Goal: Task Accomplishment & Management: Complete application form

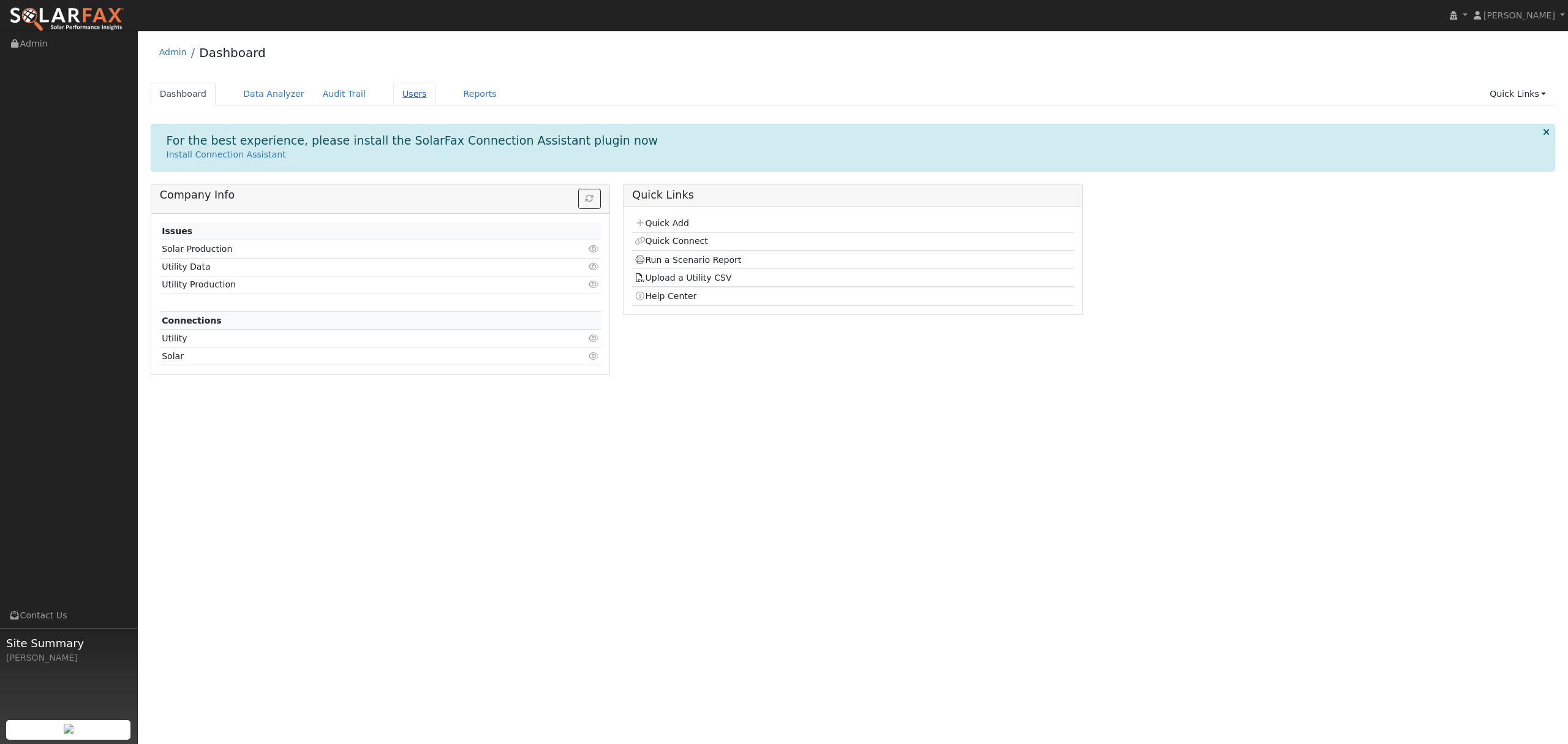
click at [393, 96] on link "Users" at bounding box center [414, 94] width 43 height 22
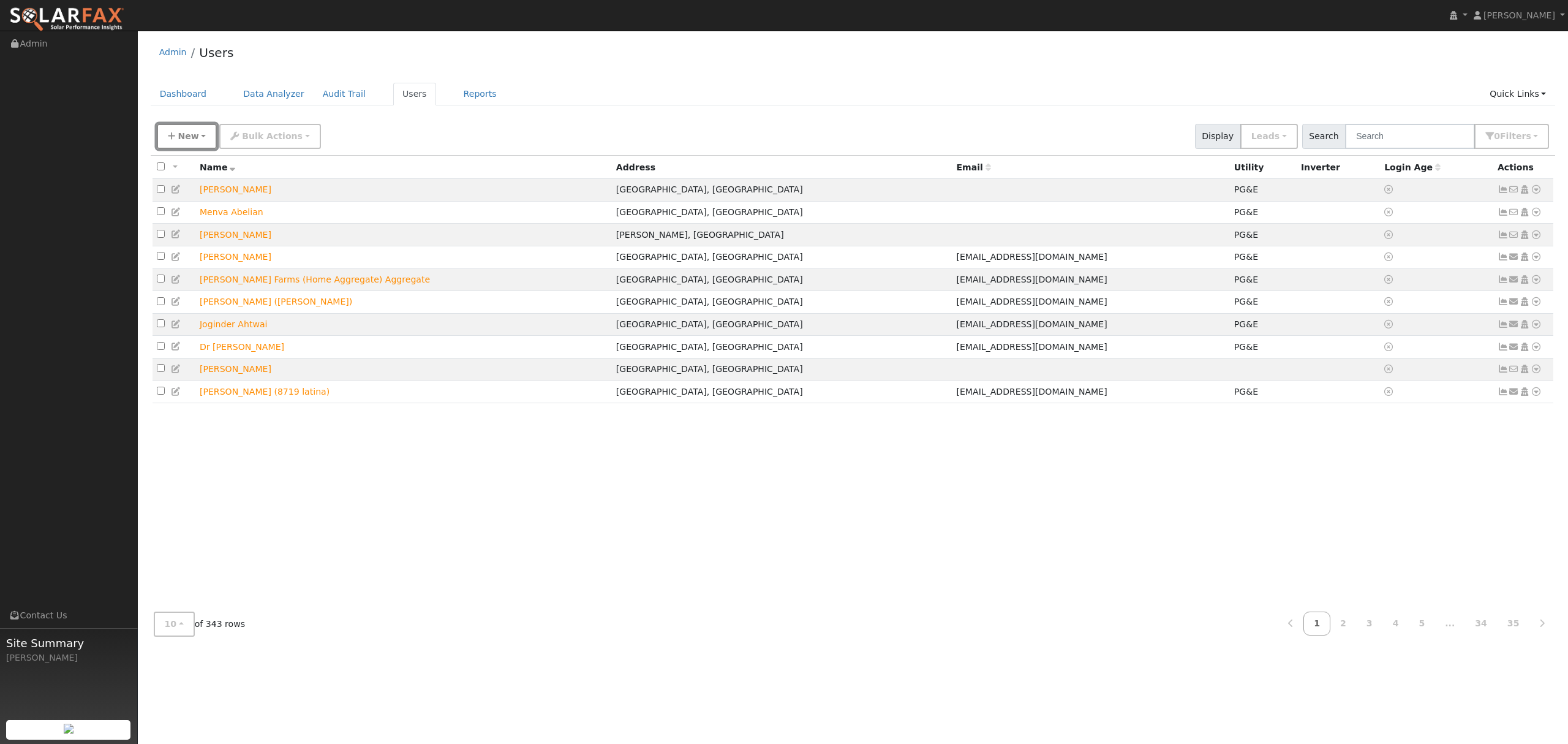
click at [195, 138] on button "New" at bounding box center [187, 136] width 61 height 25
click at [199, 187] on link "Quick Add" at bounding box center [208, 189] width 101 height 17
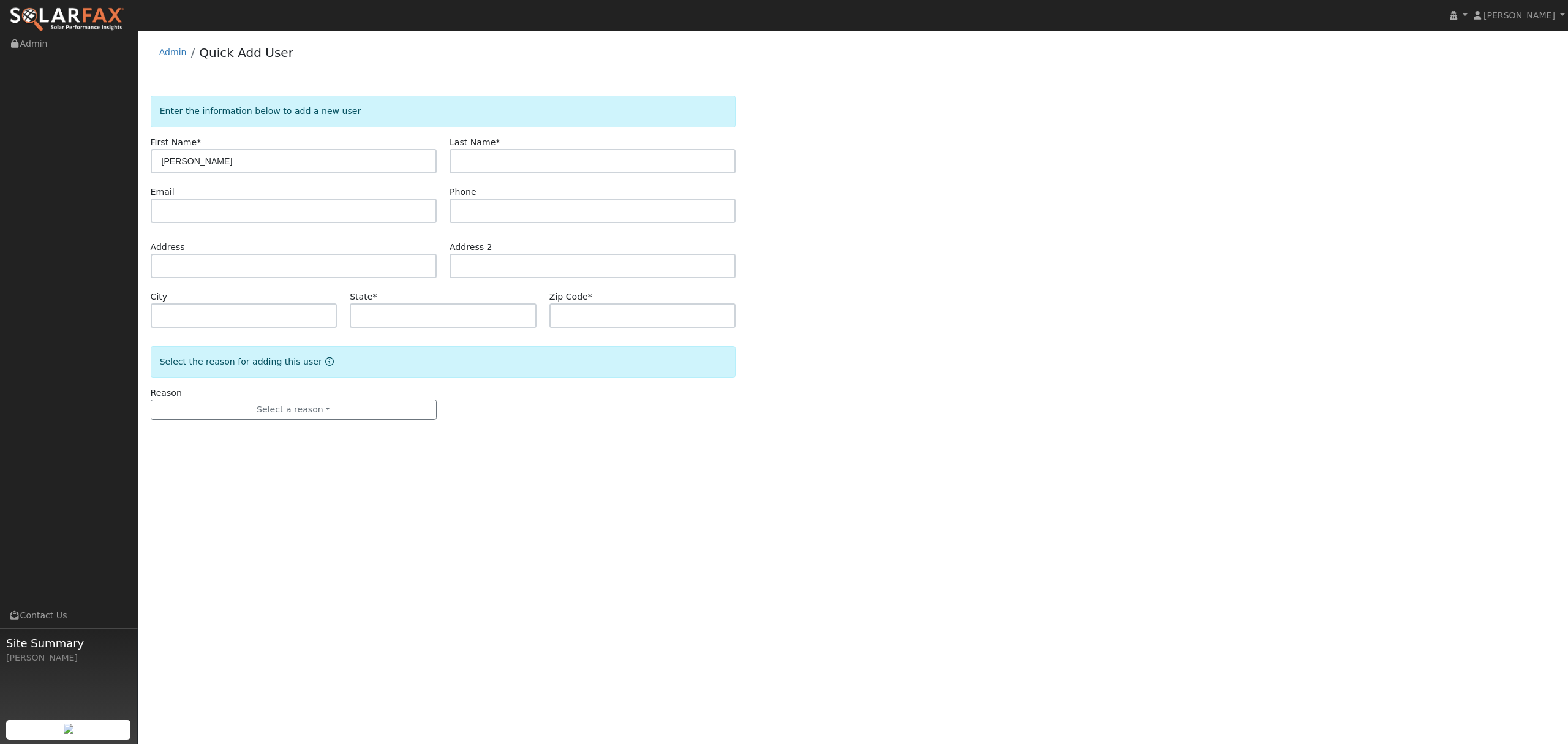
type input "[PERSON_NAME]"
click at [241, 209] on input "text" at bounding box center [294, 211] width 286 height 25
click at [238, 265] on input "text" at bounding box center [294, 266] width 286 height 25
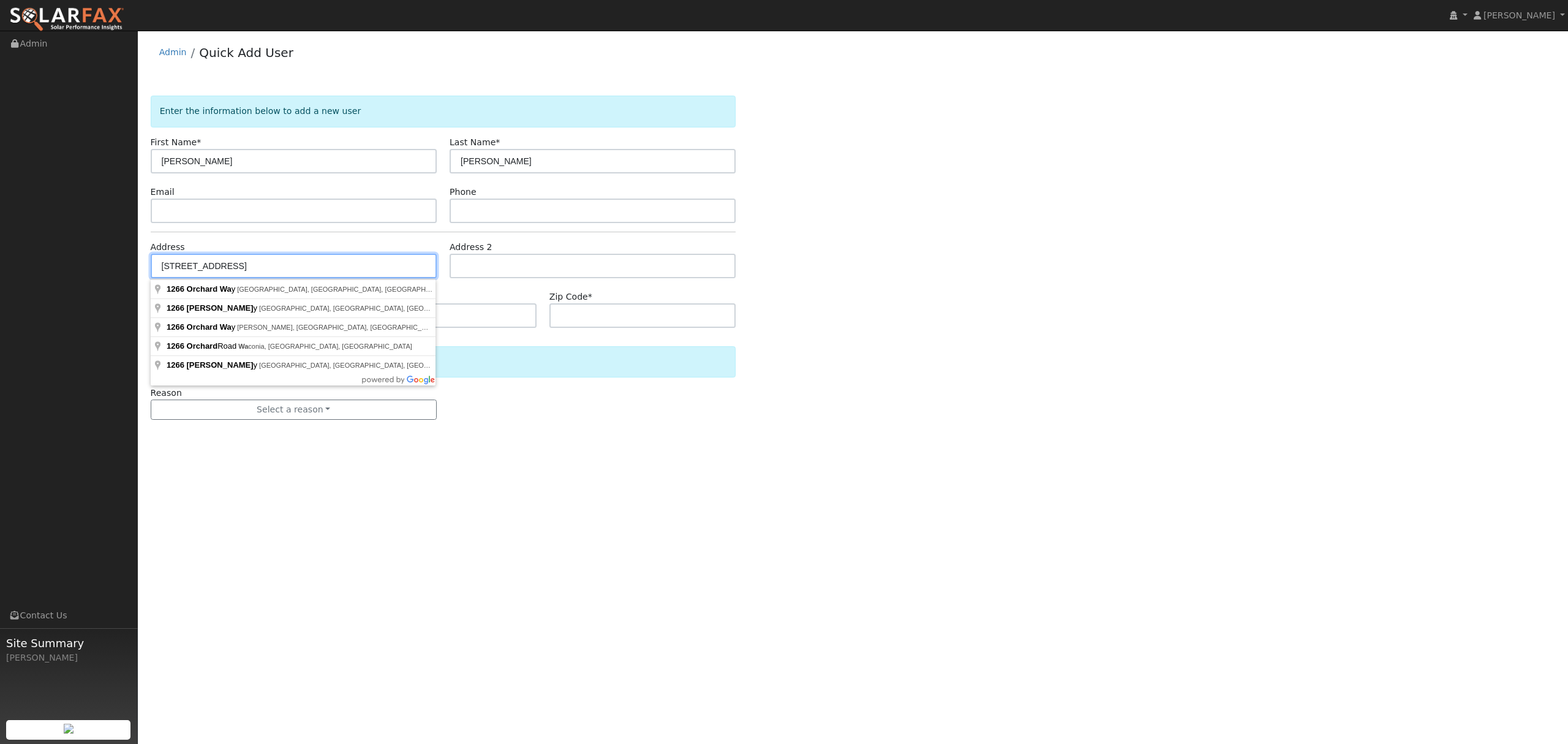
type input "1266 Orchard Way"
type input "Chico"
type input "CA"
type input "95928"
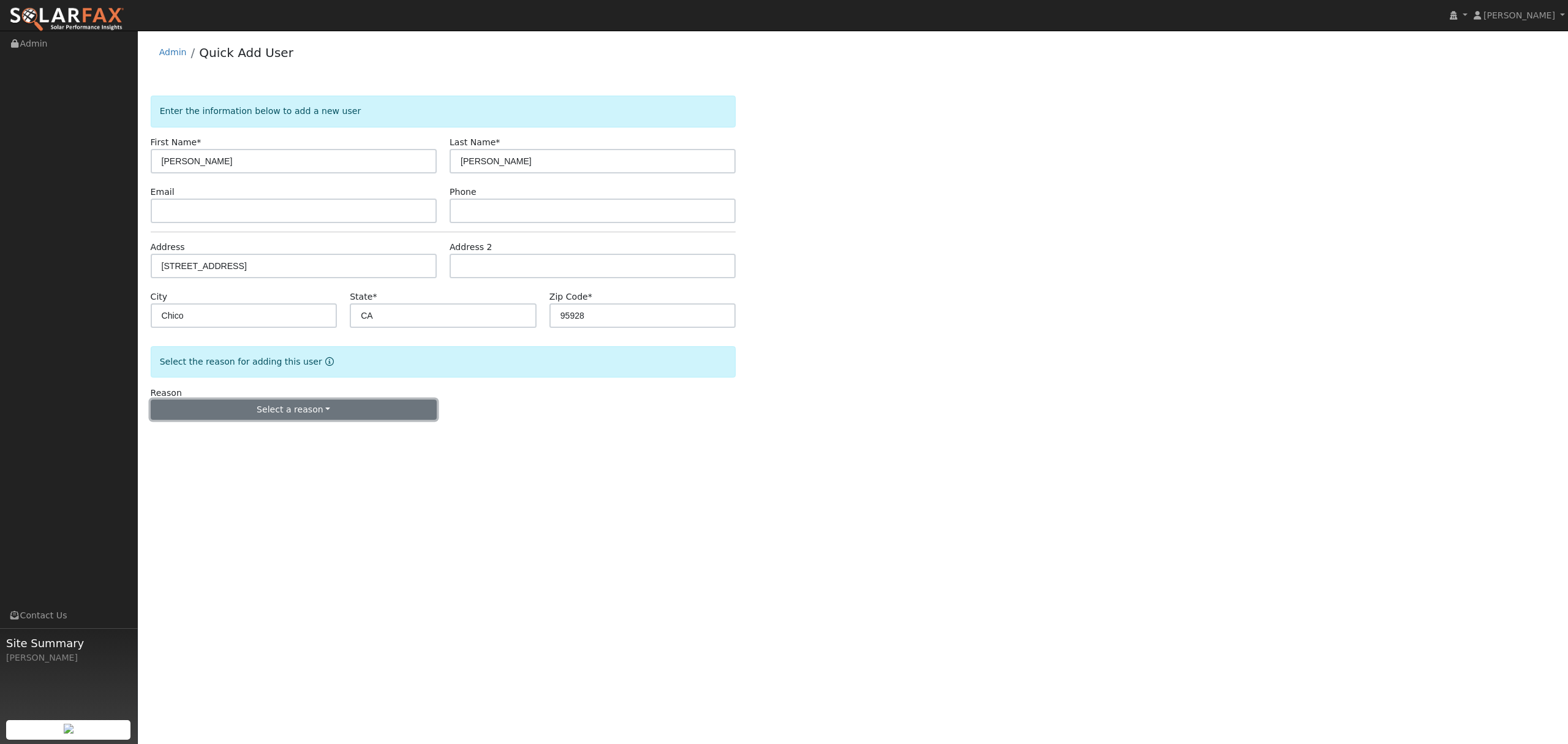
click at [293, 417] on button "Select a reason" at bounding box center [294, 410] width 286 height 21
click at [204, 435] on link "New lead" at bounding box center [219, 435] width 136 height 17
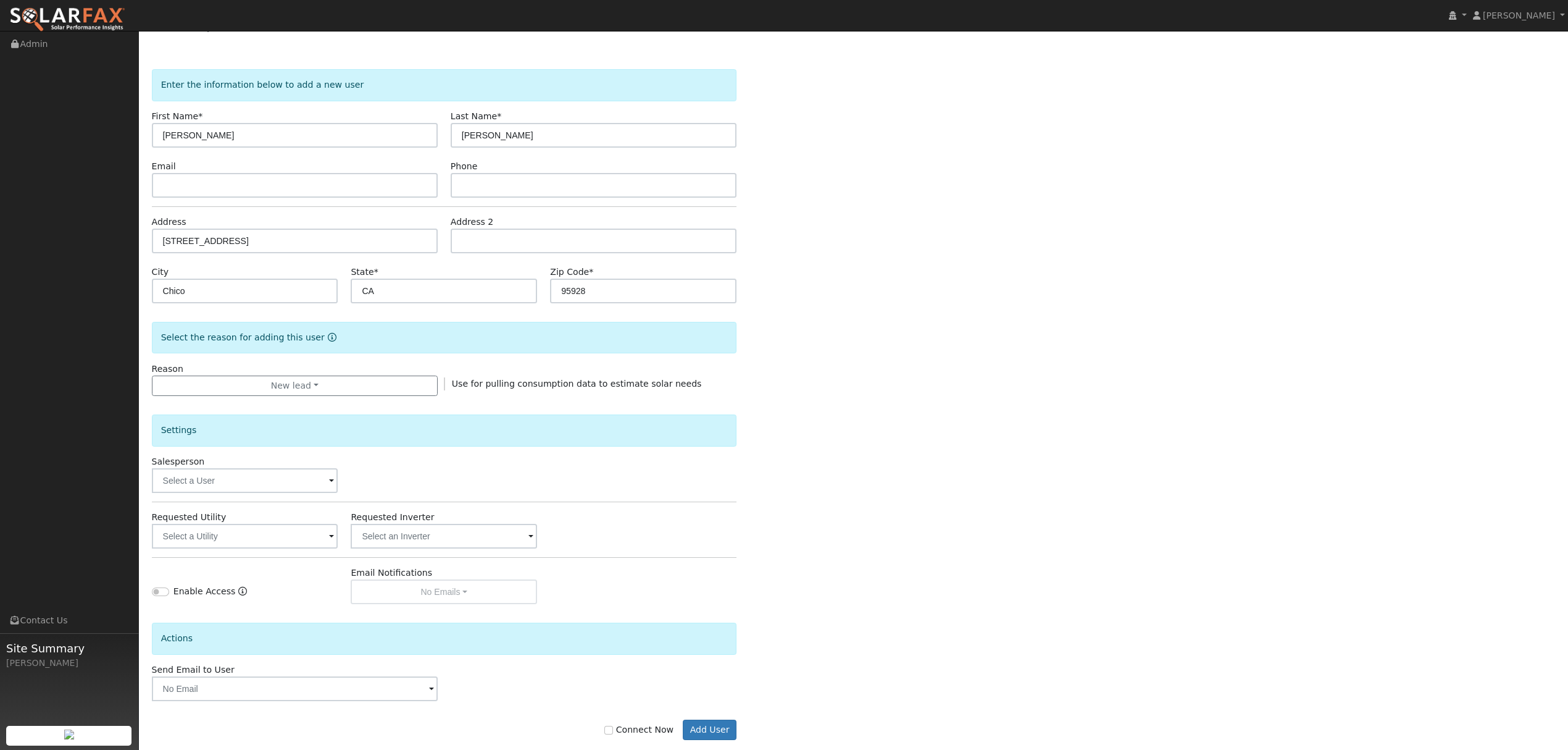
scroll to position [50, 0]
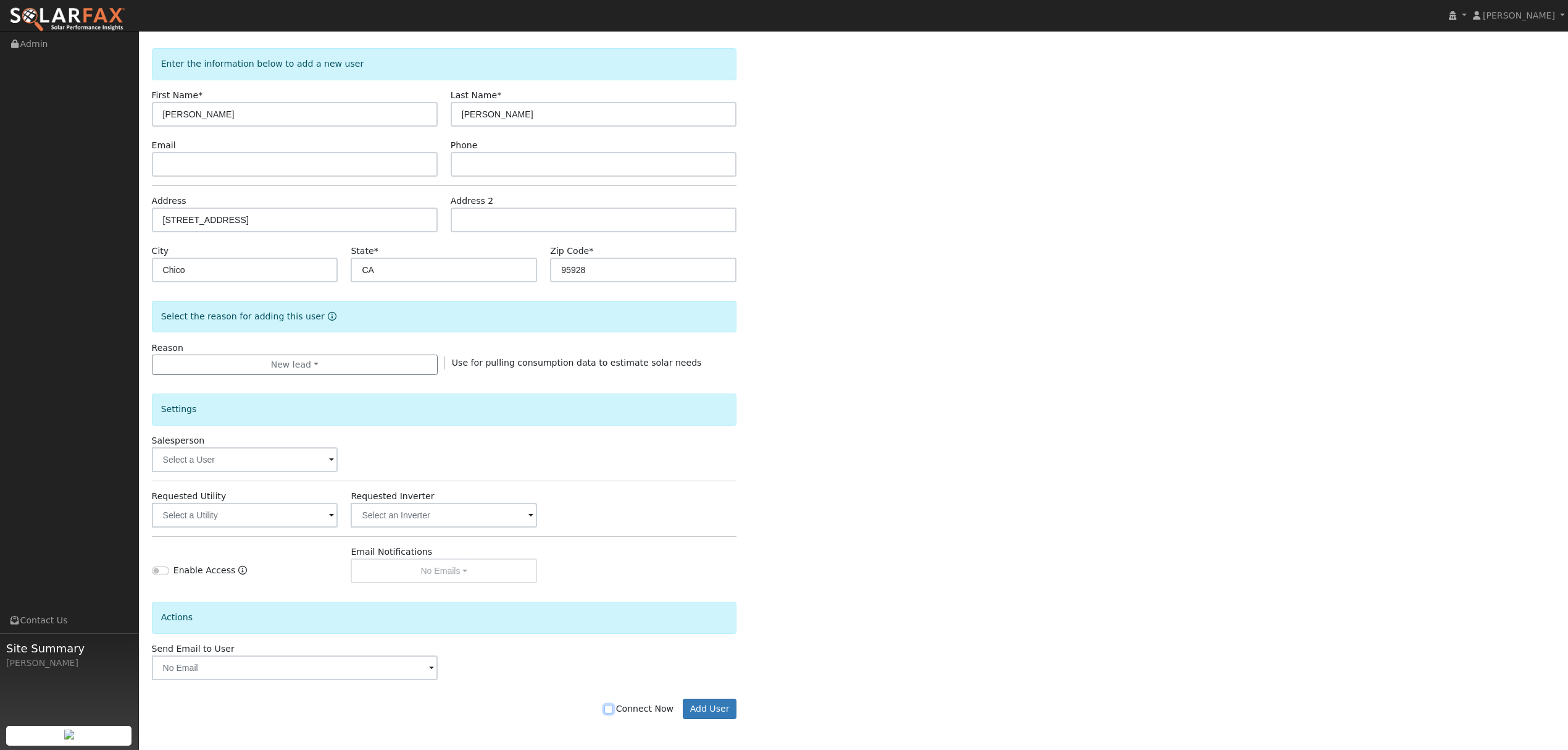
click at [613, 709] on input "Connect Now" at bounding box center [609, 709] width 9 height 9
checkbox input "true"
click at [737, 705] on div "Connect Now Add User" at bounding box center [444, 709] width 598 height 21
click at [721, 703] on button "Add User" at bounding box center [710, 709] width 54 height 21
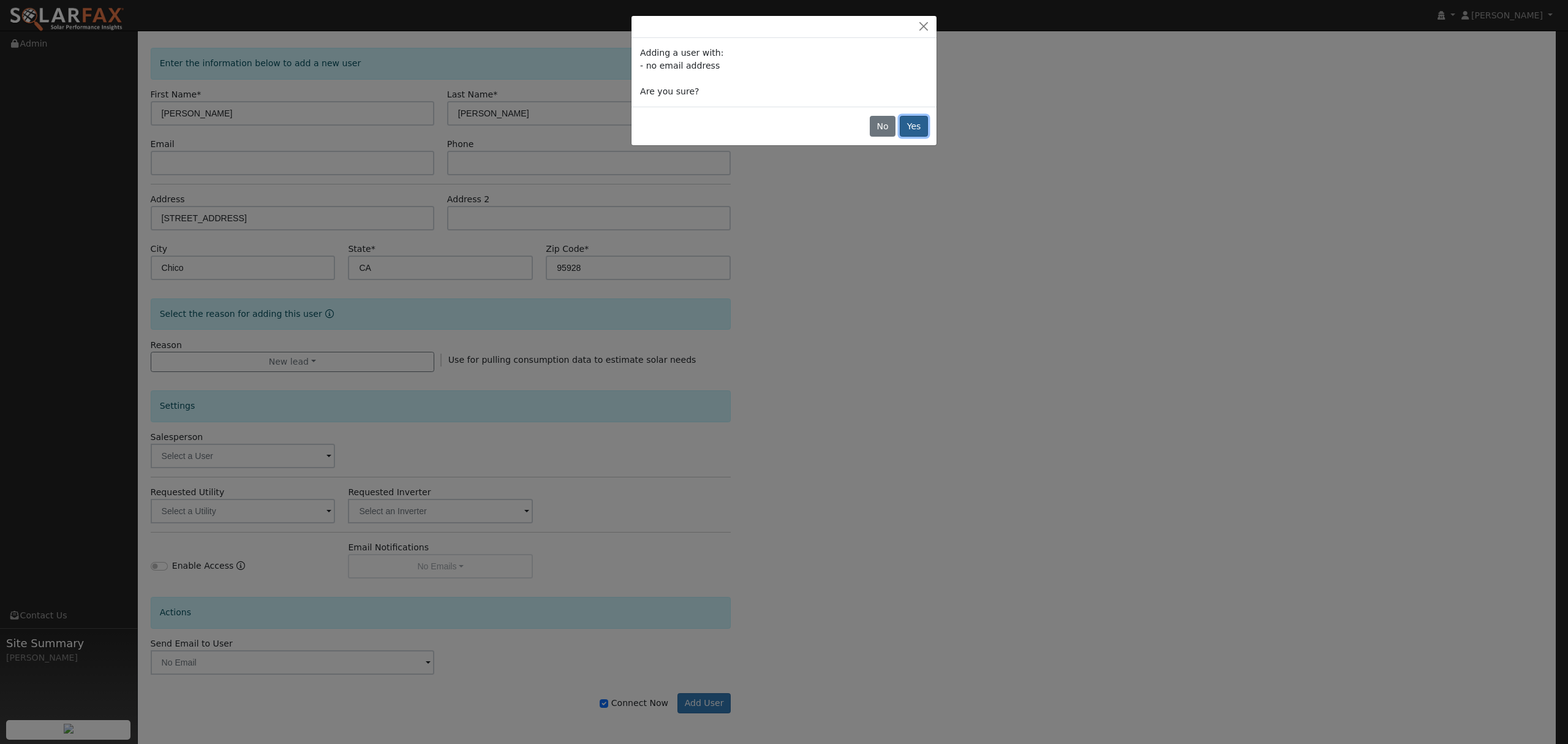
click at [911, 128] on button "Yes" at bounding box center [913, 126] width 28 height 21
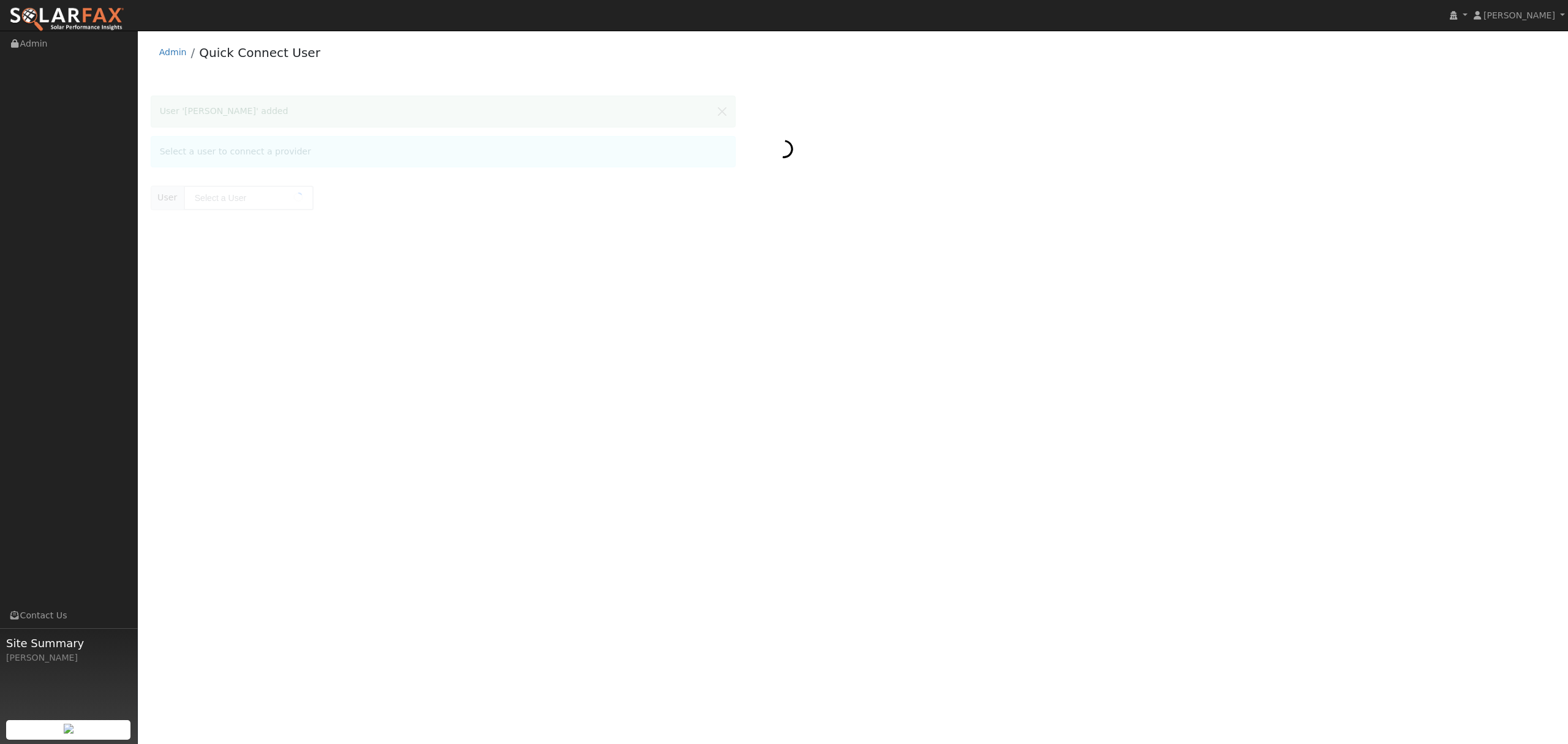
type input "[PERSON_NAME]"
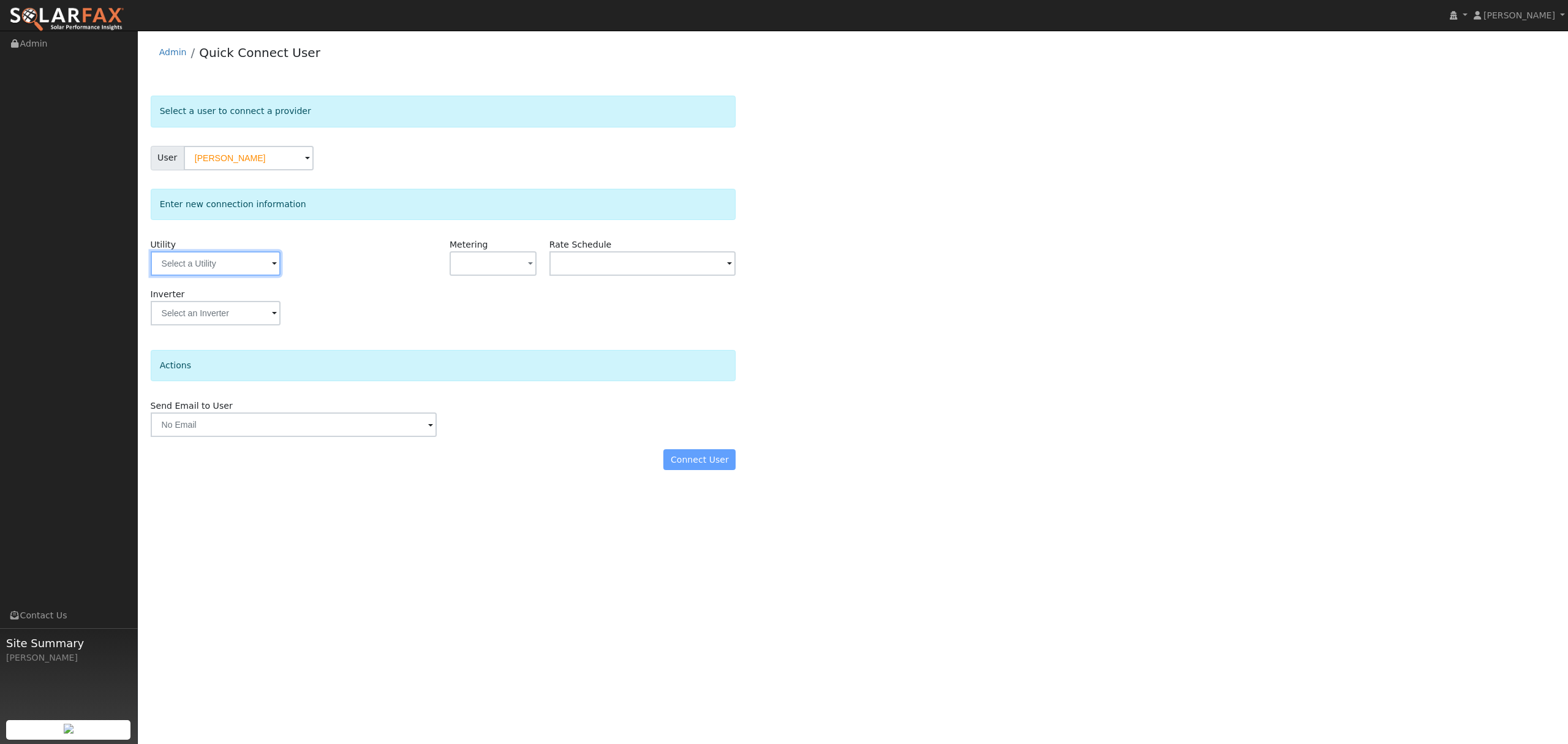
click at [233, 263] on input "text" at bounding box center [215, 263] width 130 height 25
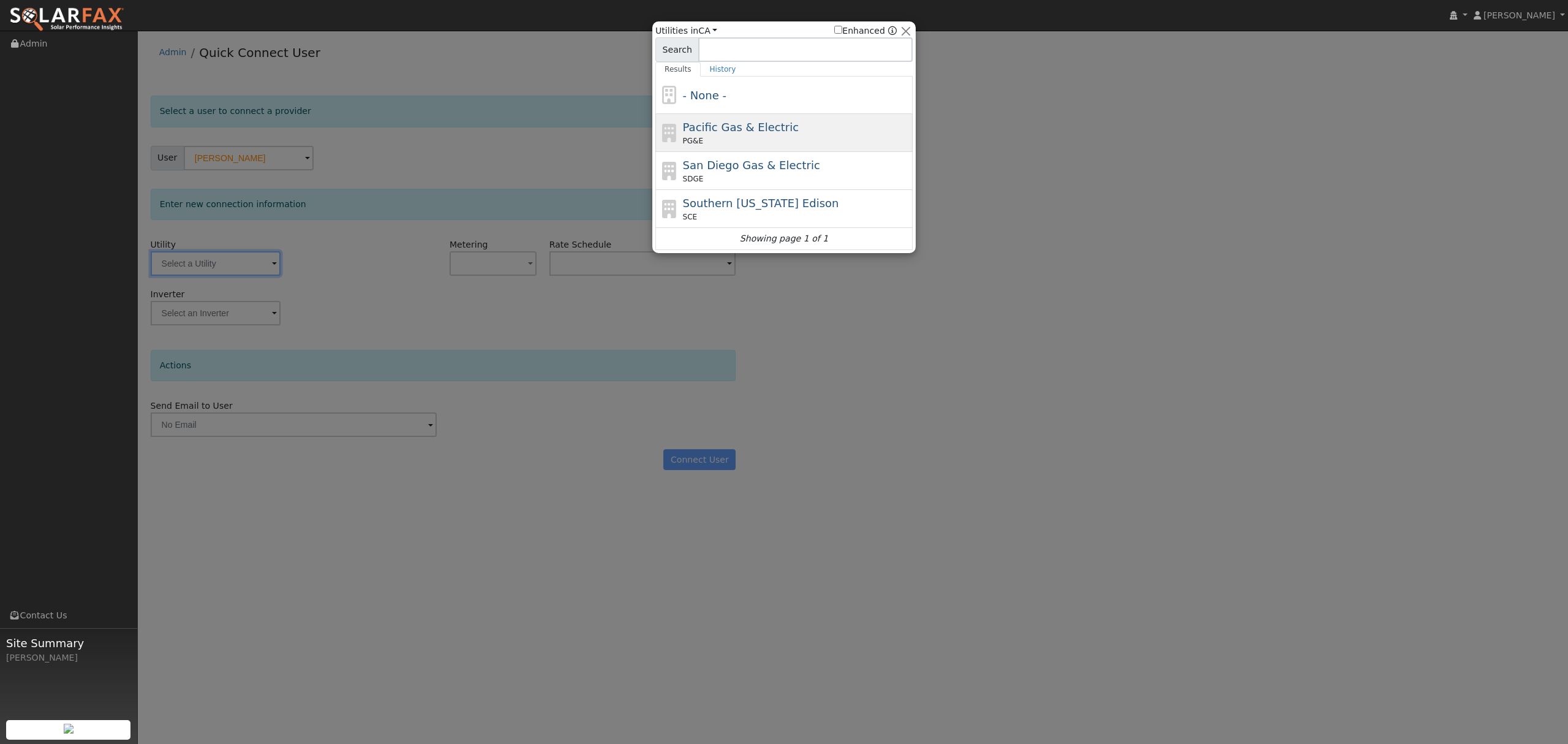
click at [758, 141] on div "PG&E" at bounding box center [796, 141] width 227 height 11
type input "PG&E"
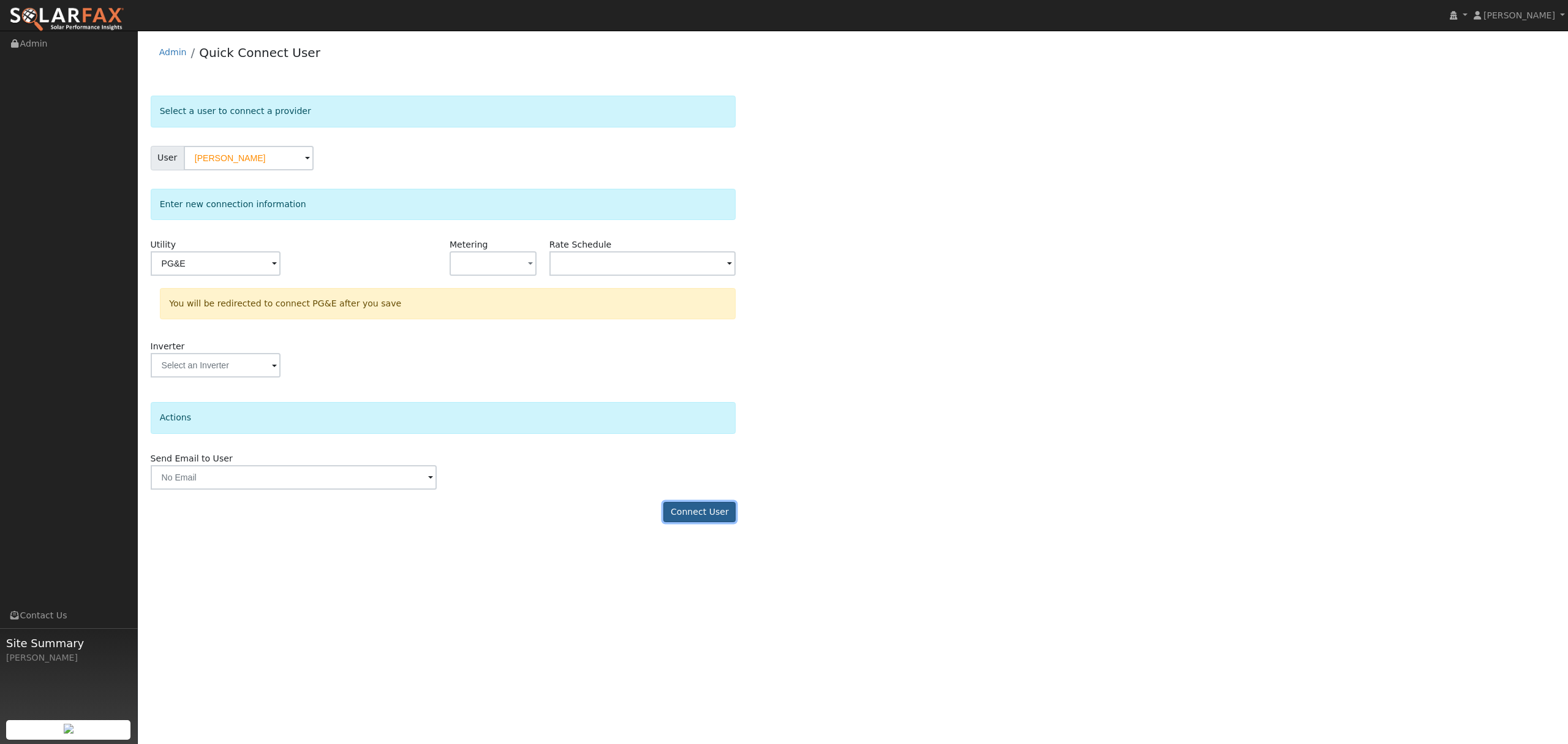
click at [708, 510] on button "Connect User" at bounding box center [700, 512] width 72 height 21
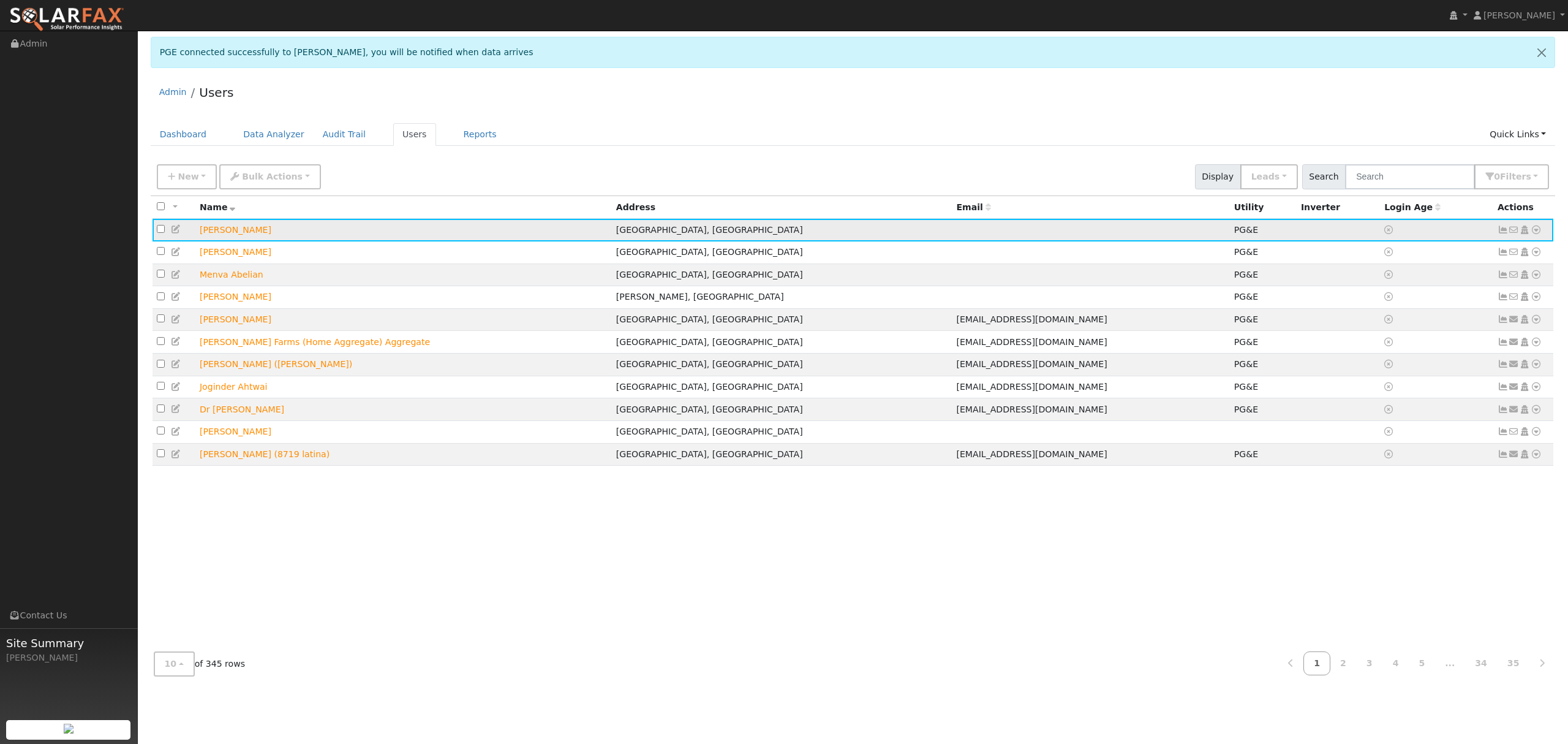
click at [1532, 228] on icon at bounding box center [1536, 230] width 11 height 9
click at [1485, 321] on link "Connect" at bounding box center [1500, 321] width 80 height 17
click at [1536, 228] on icon at bounding box center [1536, 230] width 11 height 9
click at [1488, 253] on link "Data Analyzer" at bounding box center [1496, 252] width 89 height 17
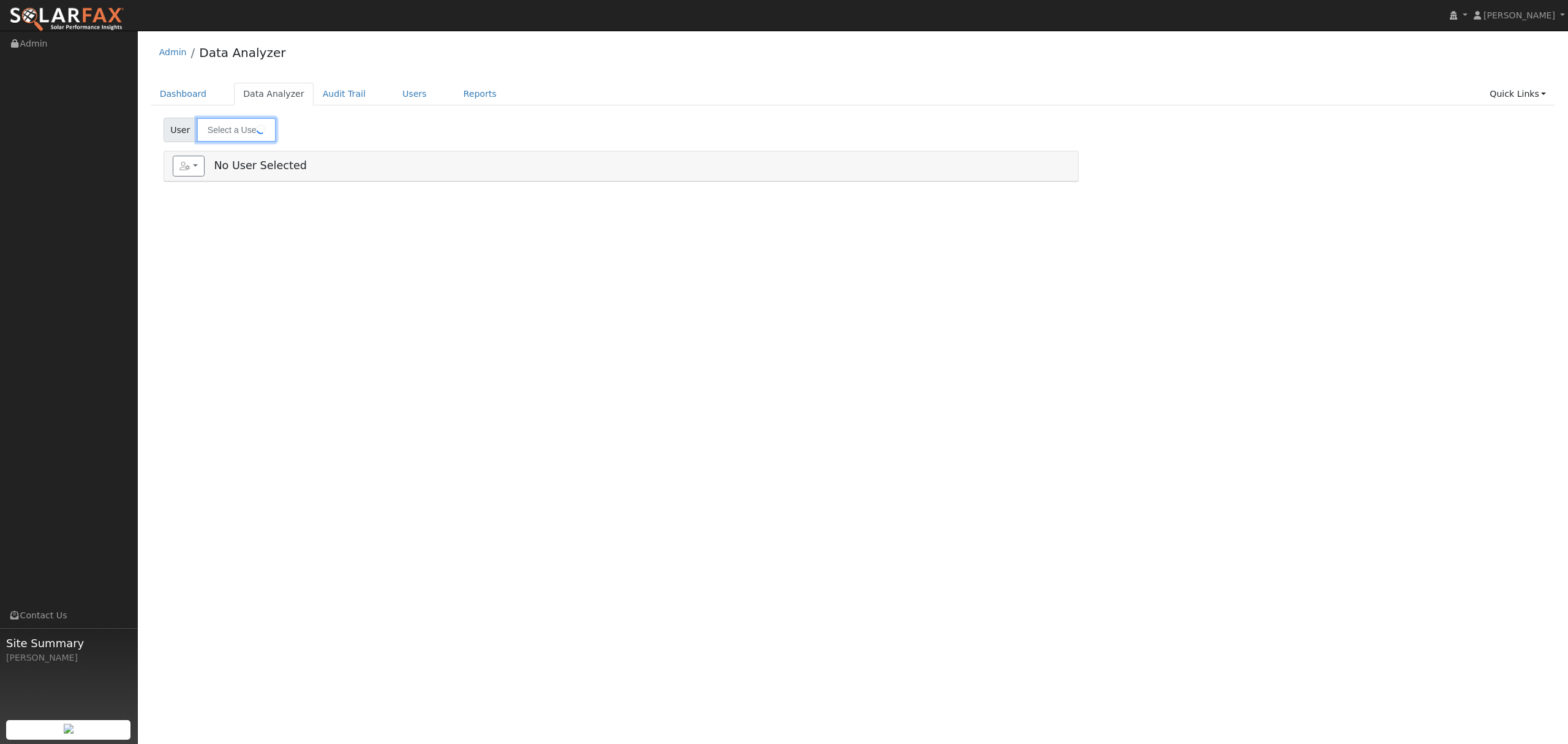
type input "[PERSON_NAME]"
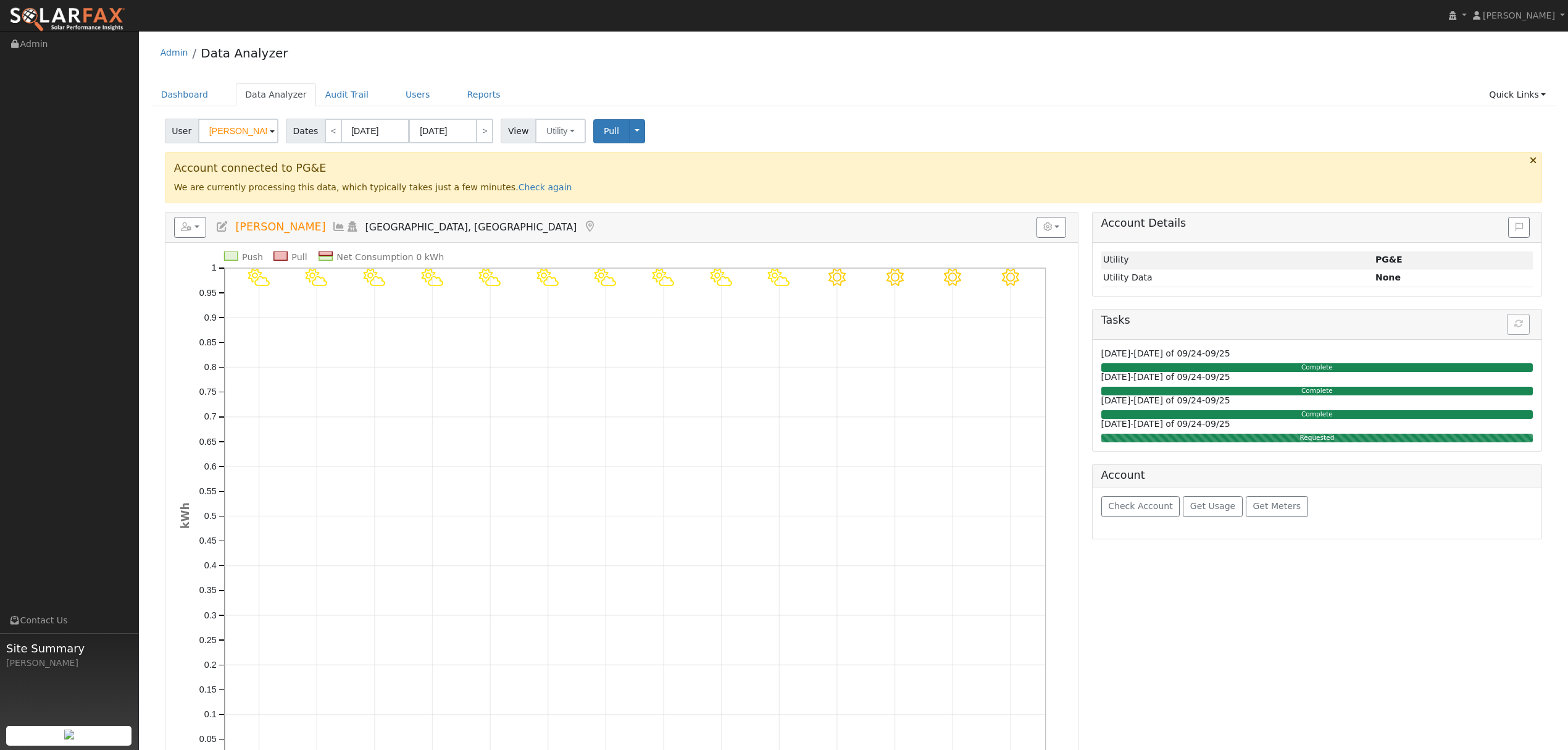
click at [332, 228] on icon at bounding box center [339, 226] width 14 height 11
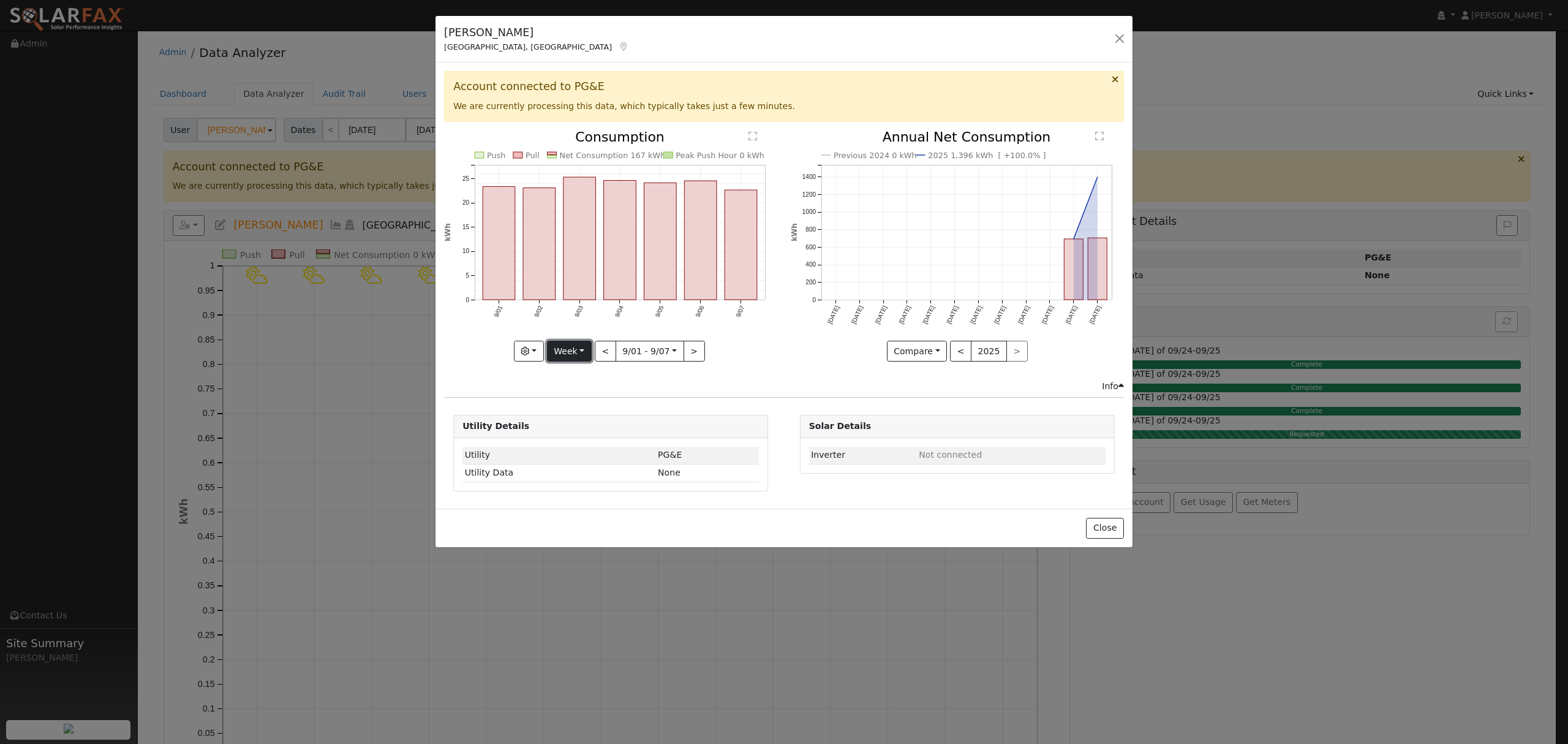
click at [578, 352] on button "Week" at bounding box center [570, 351] width 45 height 21
click at [570, 430] on link "Year" at bounding box center [589, 429] width 85 height 17
type input "2024-09-01"
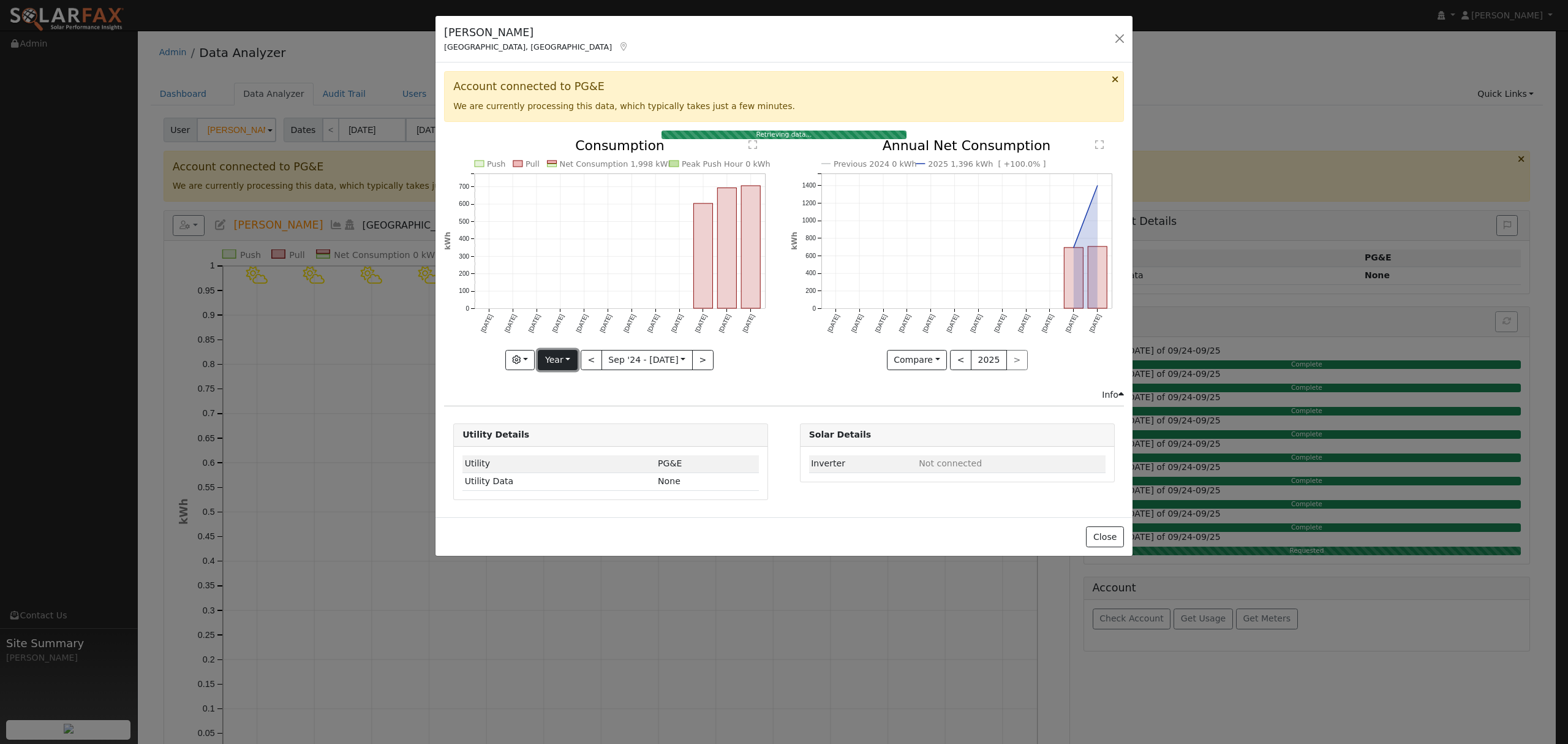
click at [560, 361] on button "Year" at bounding box center [557, 360] width 39 height 21
click at [565, 437] on link "Year" at bounding box center [581, 437] width 85 height 17
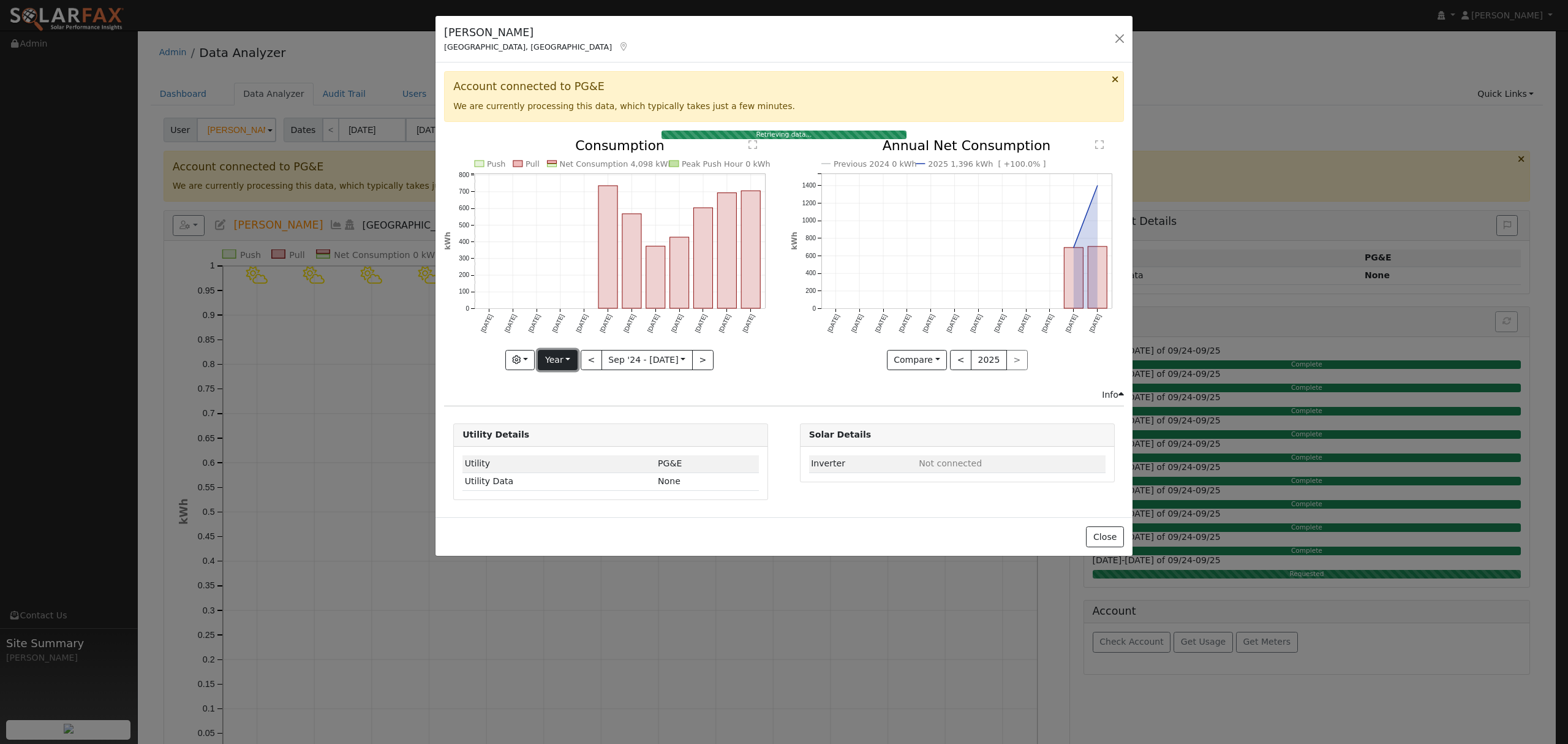
click at [561, 357] on button "Year" at bounding box center [557, 360] width 39 height 21
click at [556, 434] on link "Year" at bounding box center [581, 437] width 85 height 17
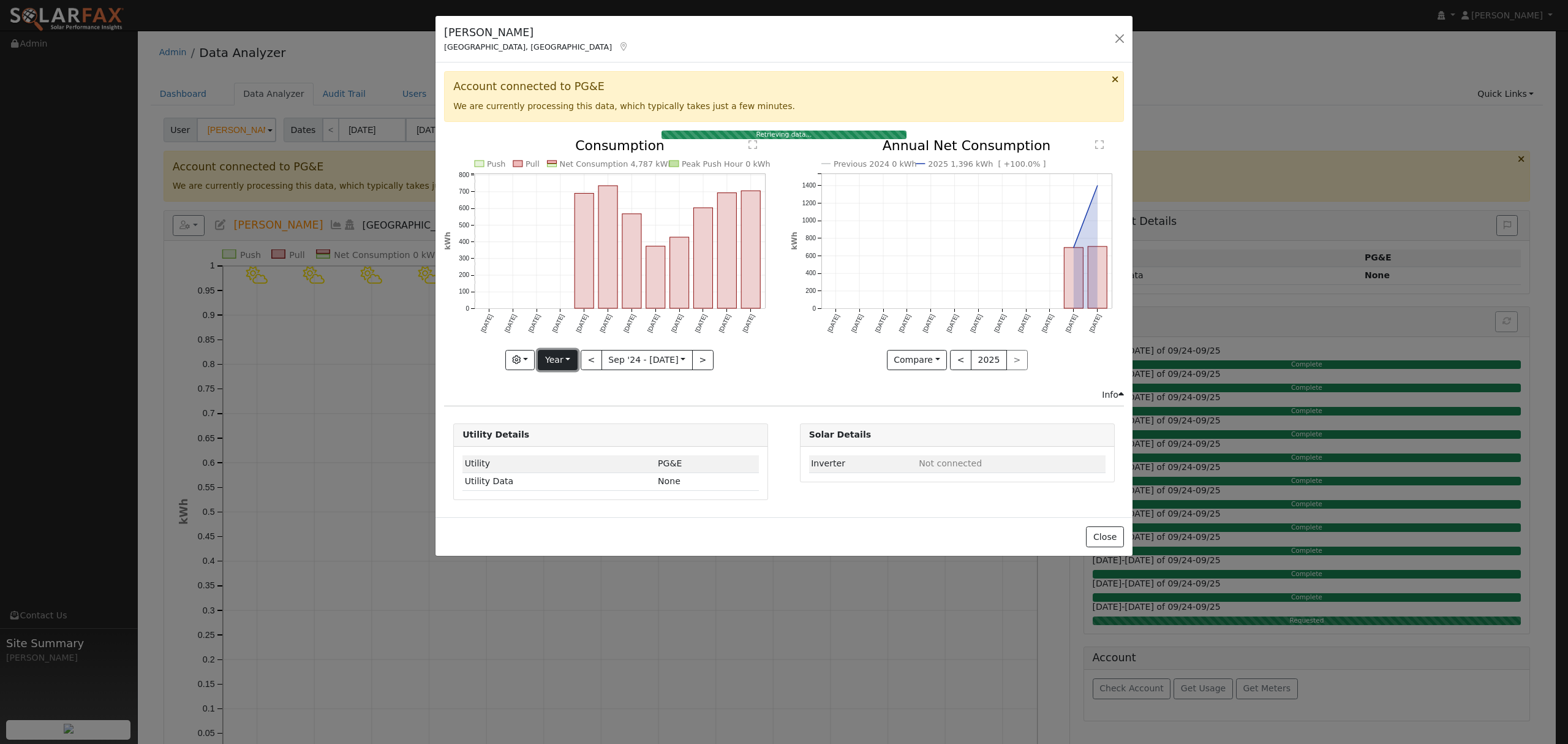
click at [568, 368] on button "Year" at bounding box center [557, 360] width 39 height 21
click at [568, 439] on link "Year" at bounding box center [581, 437] width 85 height 17
click at [559, 363] on button "Year" at bounding box center [557, 360] width 39 height 21
click at [562, 437] on link "Year" at bounding box center [581, 437] width 85 height 17
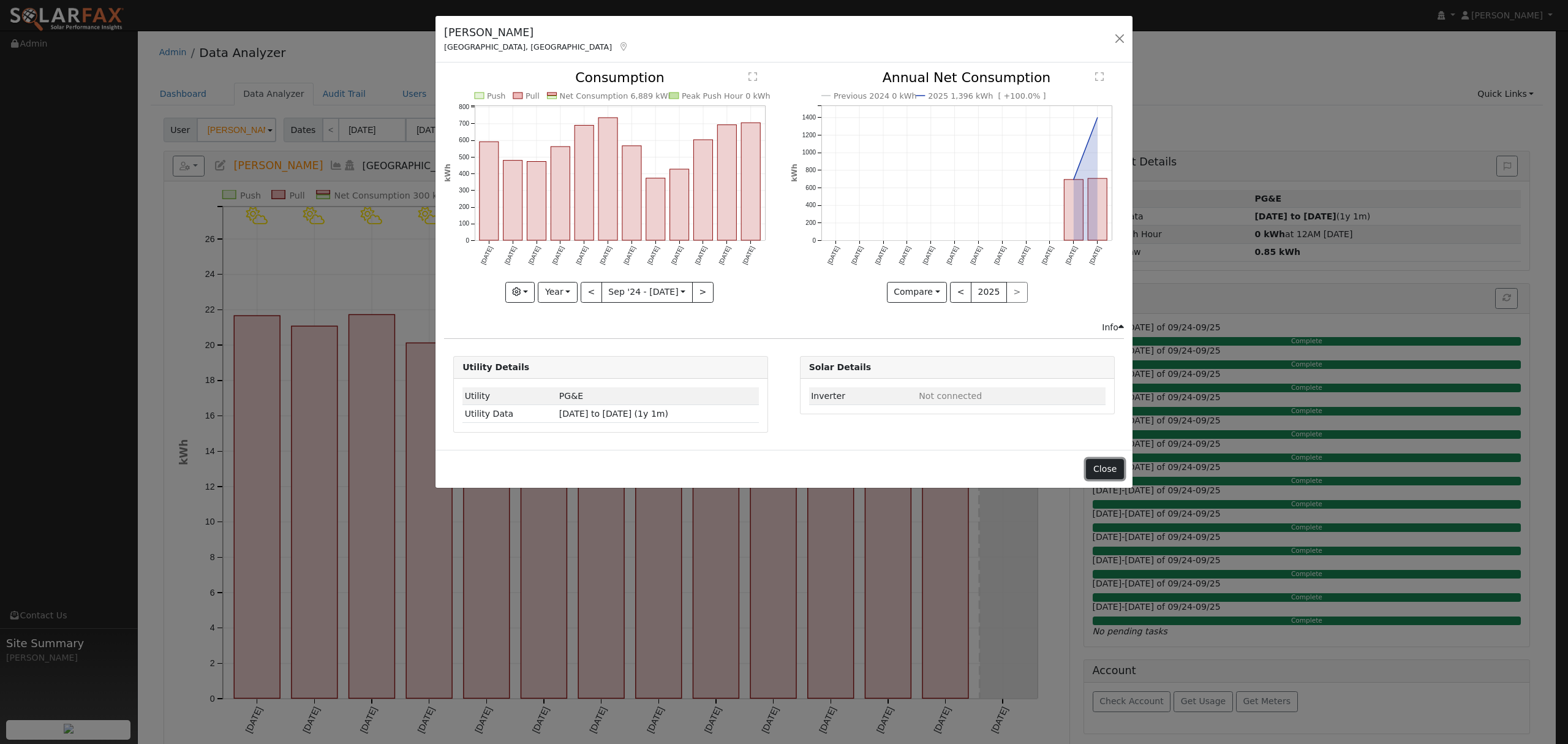
click at [1105, 469] on button "Close" at bounding box center [1105, 469] width 38 height 21
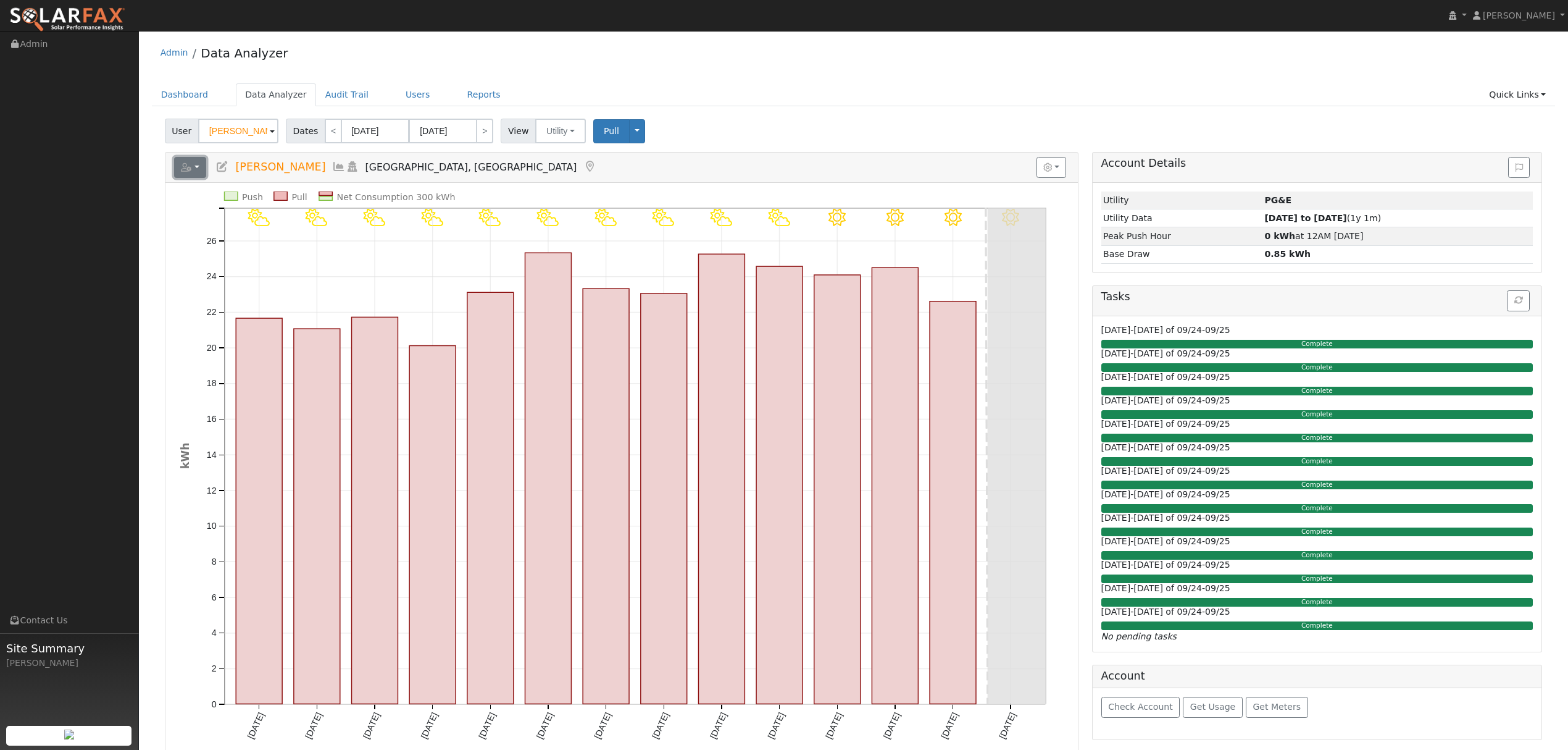
click at [195, 172] on button "button" at bounding box center [190, 167] width 33 height 21
click at [0, 0] on link "Export to CSV" at bounding box center [0, 0] width 0 height 0
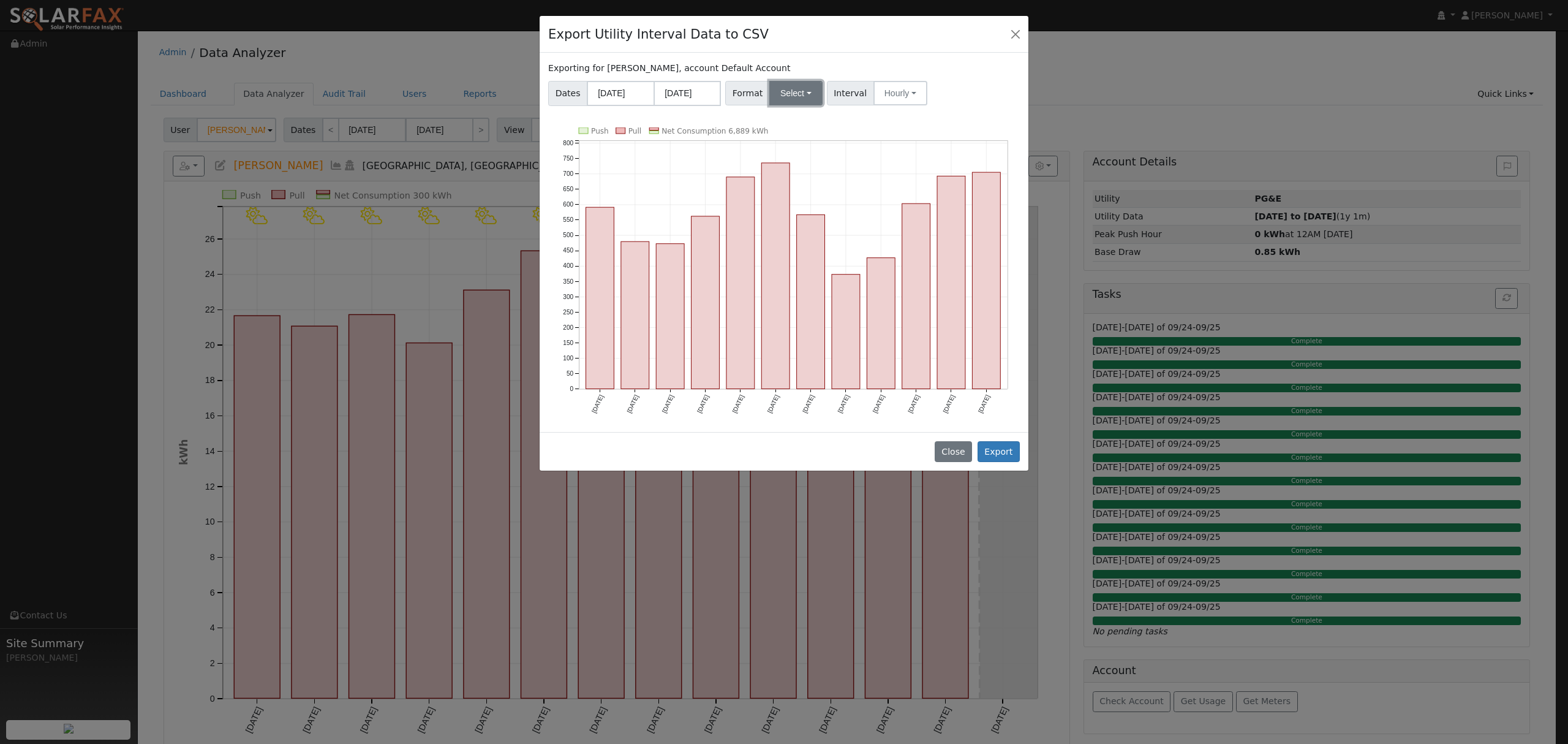
click at [800, 96] on button "Select" at bounding box center [796, 94] width 54 height 25
click at [797, 253] on link "Solargraf" at bounding box center [810, 251] width 88 height 17
click at [992, 447] on button "Export" at bounding box center [999, 451] width 42 height 21
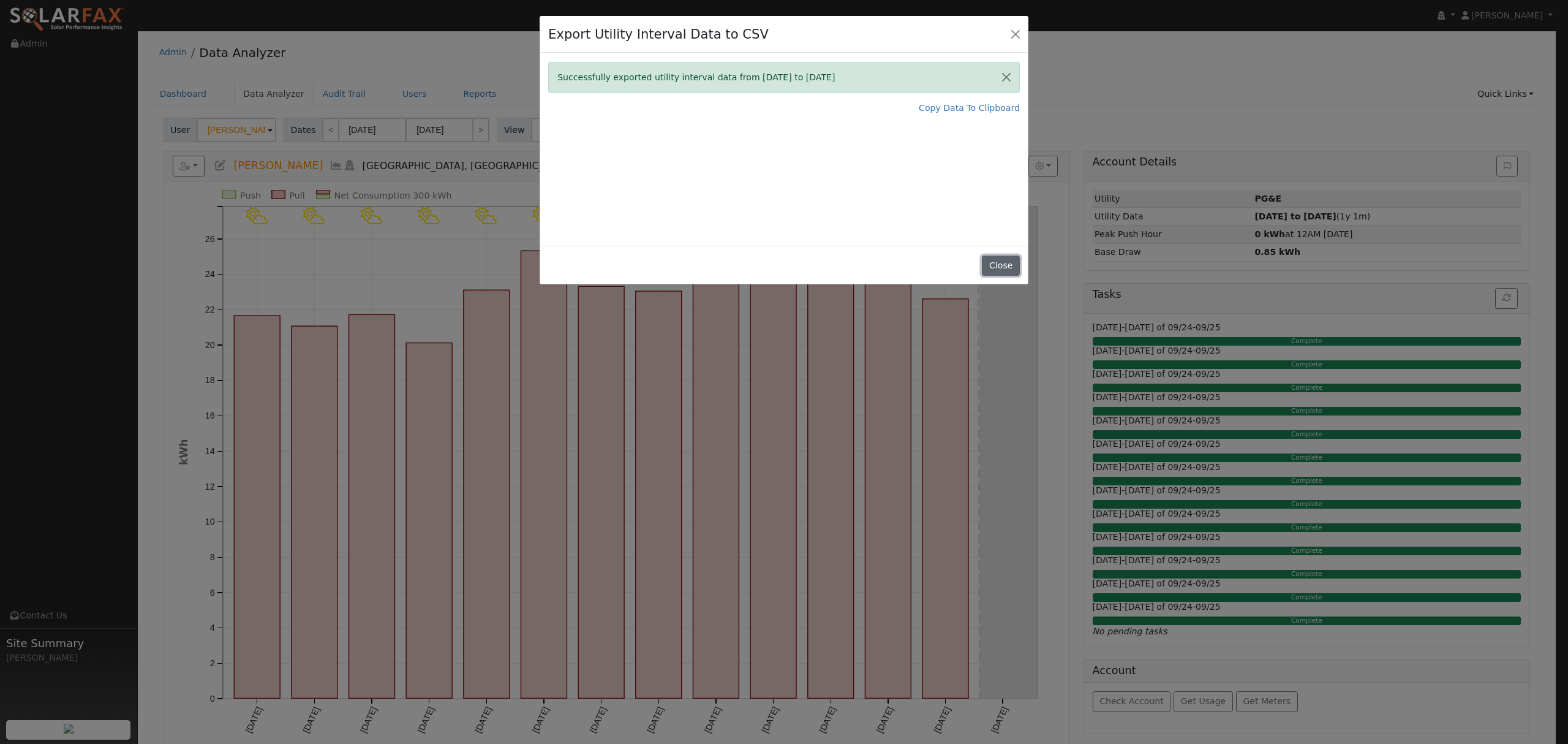
drag, startPoint x: 1005, startPoint y: 268, endPoint x: 1069, endPoint y: 244, distance: 68.4
click at [1005, 268] on button "Close" at bounding box center [1000, 265] width 38 height 21
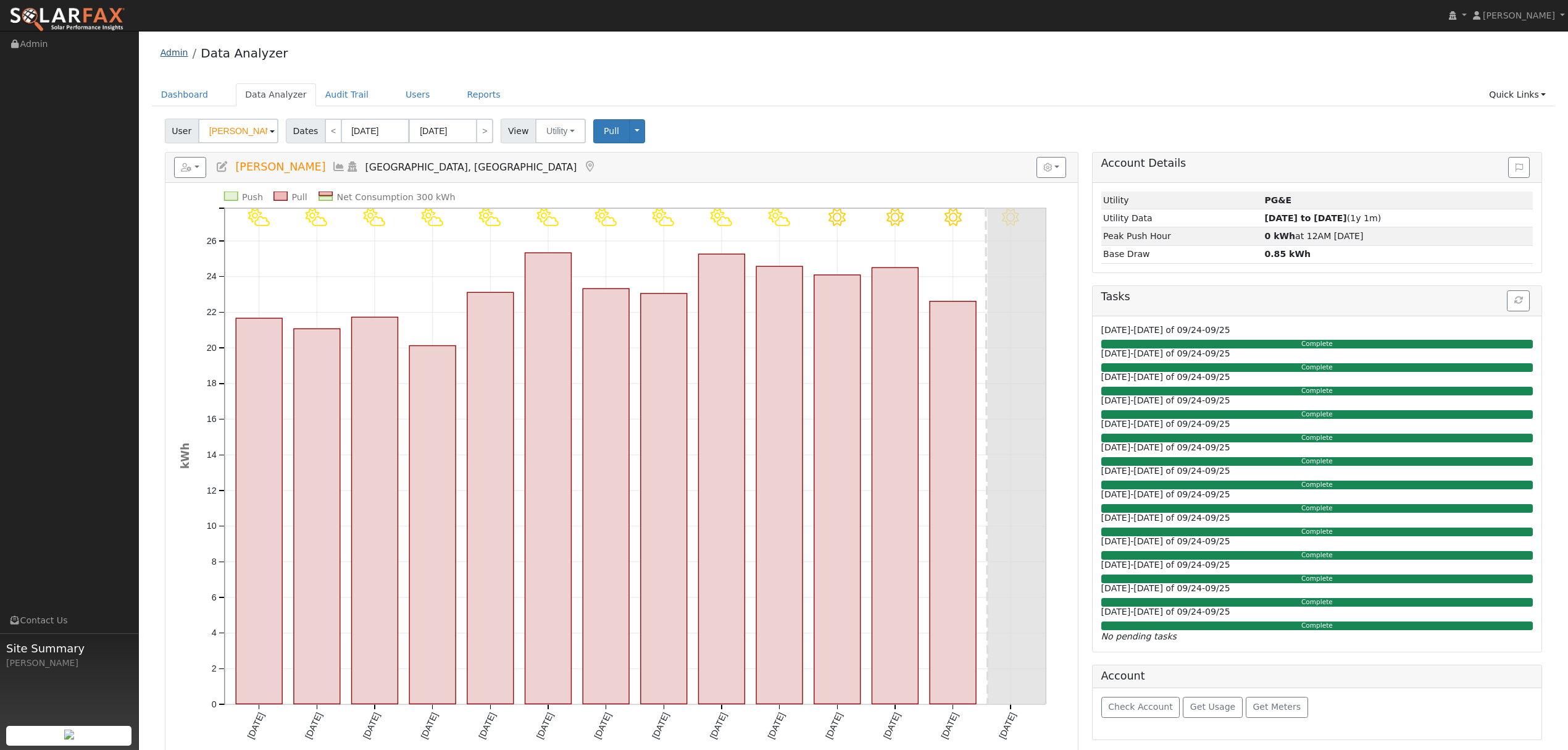
click at [177, 50] on link "Admin" at bounding box center [175, 53] width 28 height 10
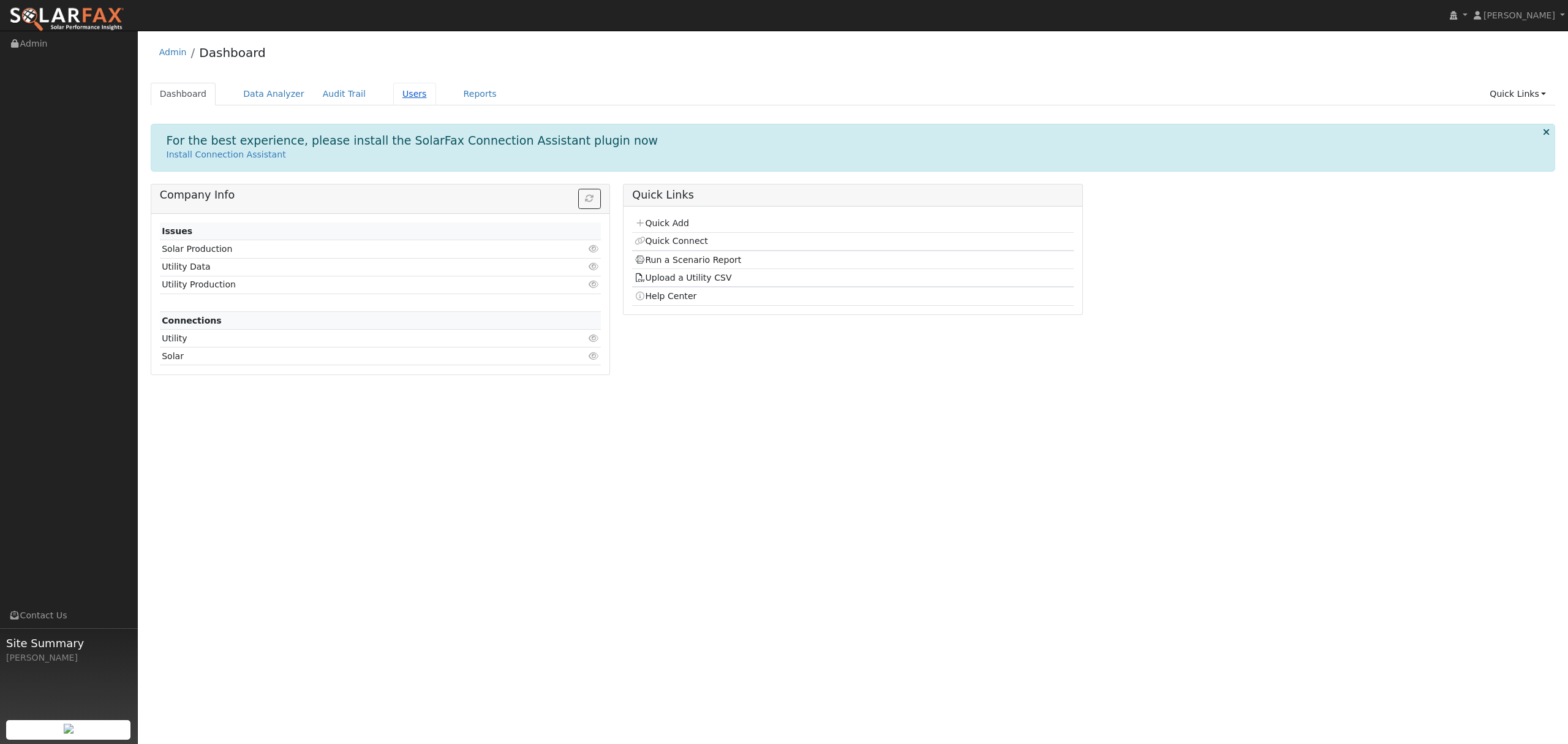
click at [401, 94] on link "Users" at bounding box center [414, 94] width 43 height 22
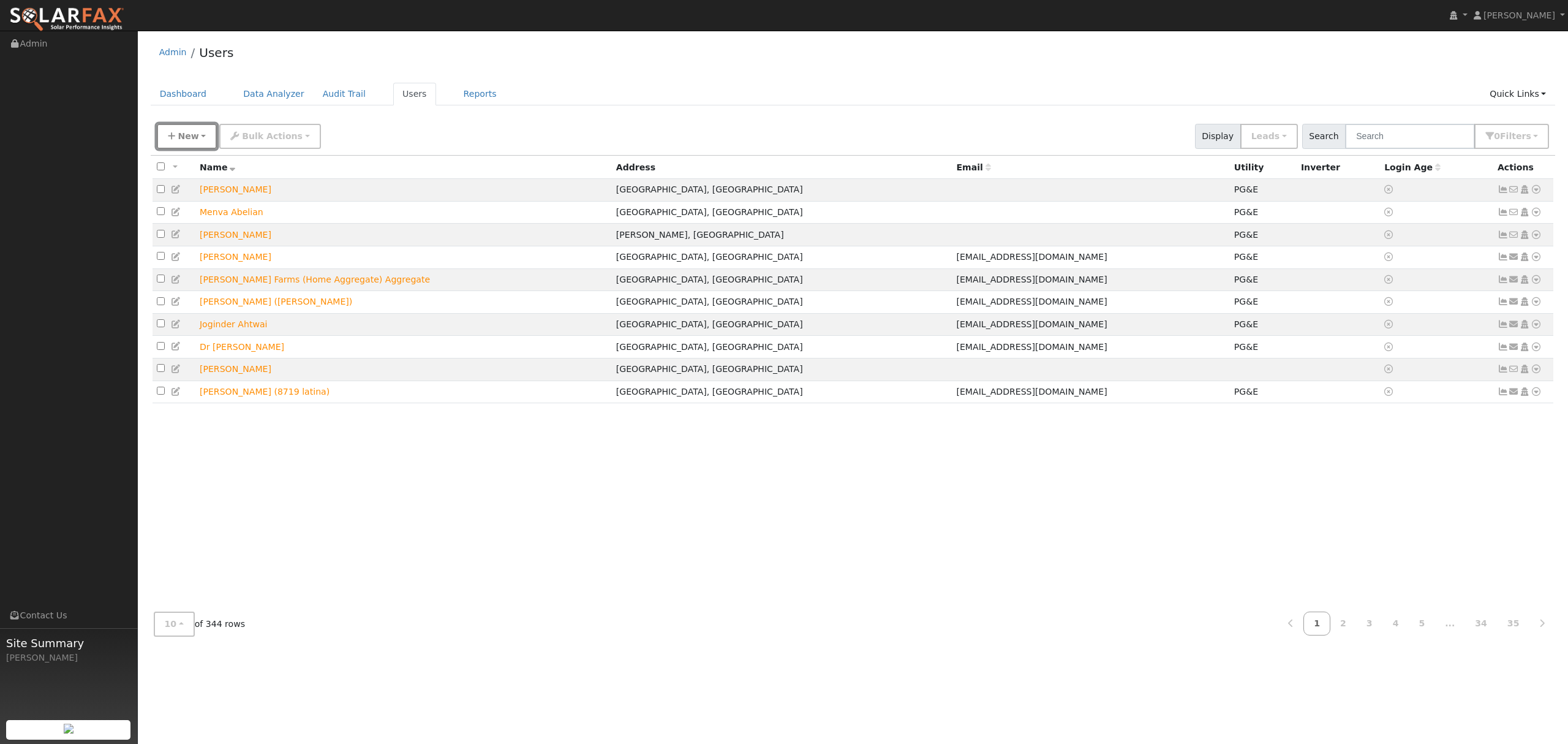
click at [184, 142] on button "New" at bounding box center [187, 136] width 61 height 25
click at [208, 190] on link "Quick Add" at bounding box center [208, 189] width 101 height 17
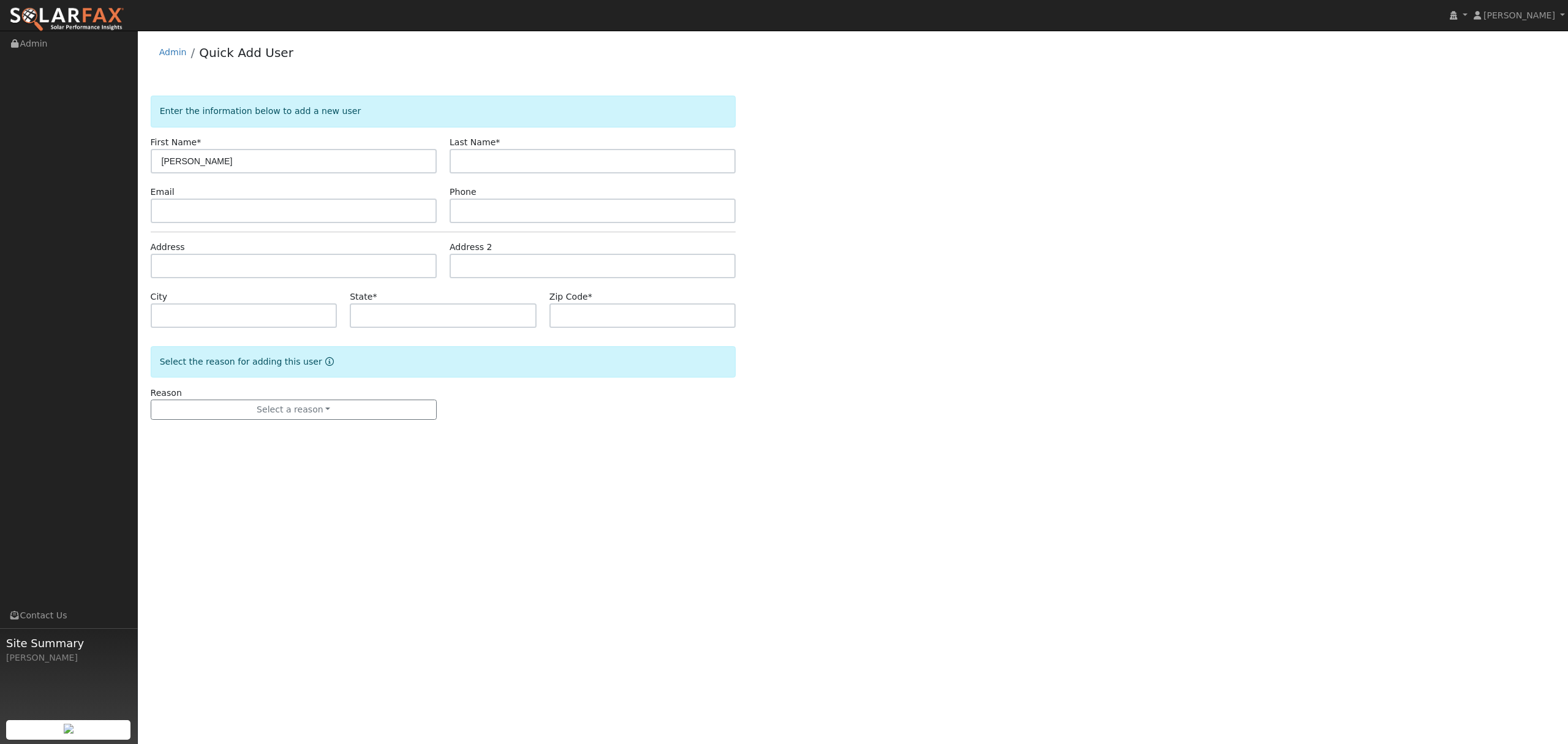
type input "viktor"
type input "dehitar"
click at [215, 278] on input "text" at bounding box center [294, 266] width 286 height 25
type input "[STREET_ADDRESS]"
type input "Ione"
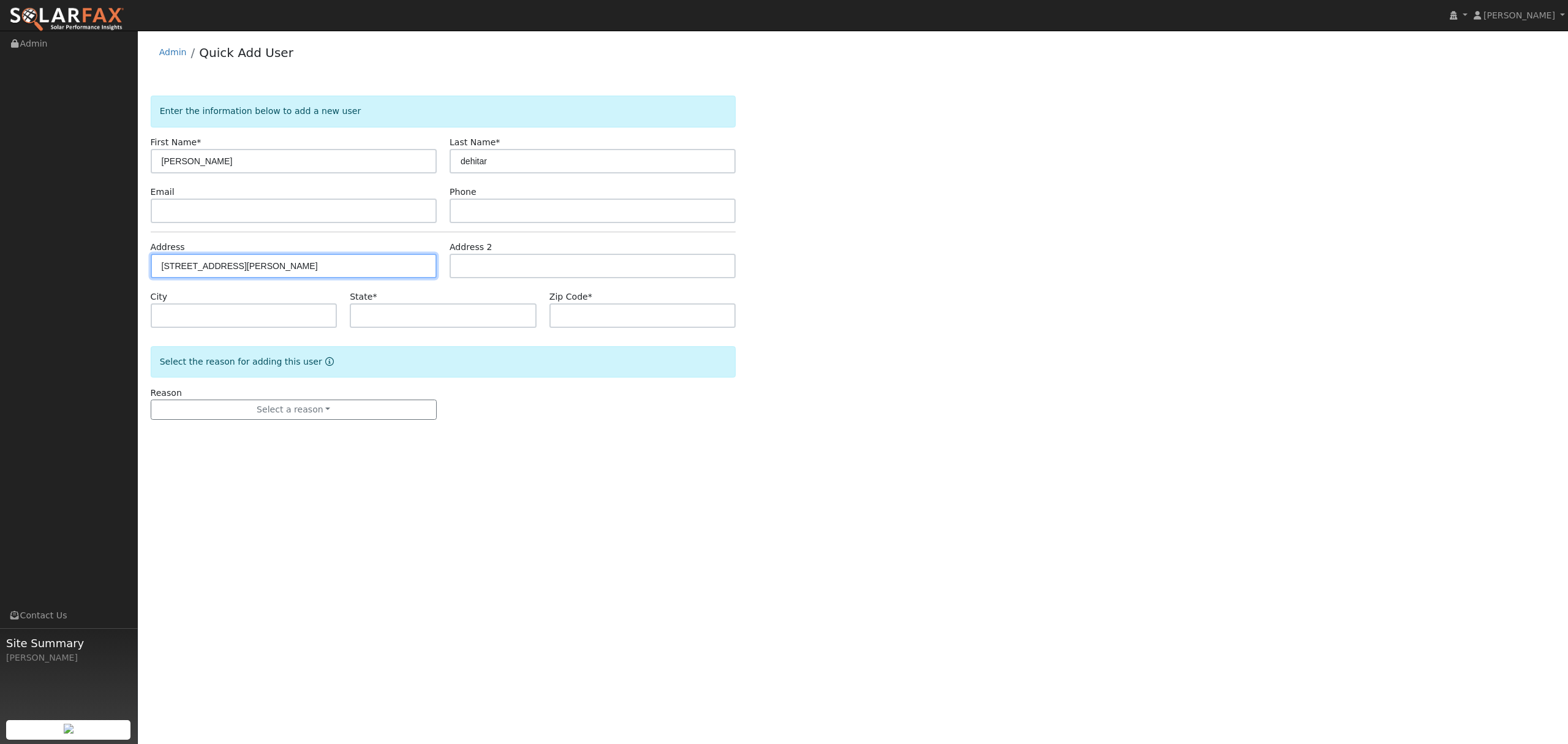
type input "CA"
type input "95640"
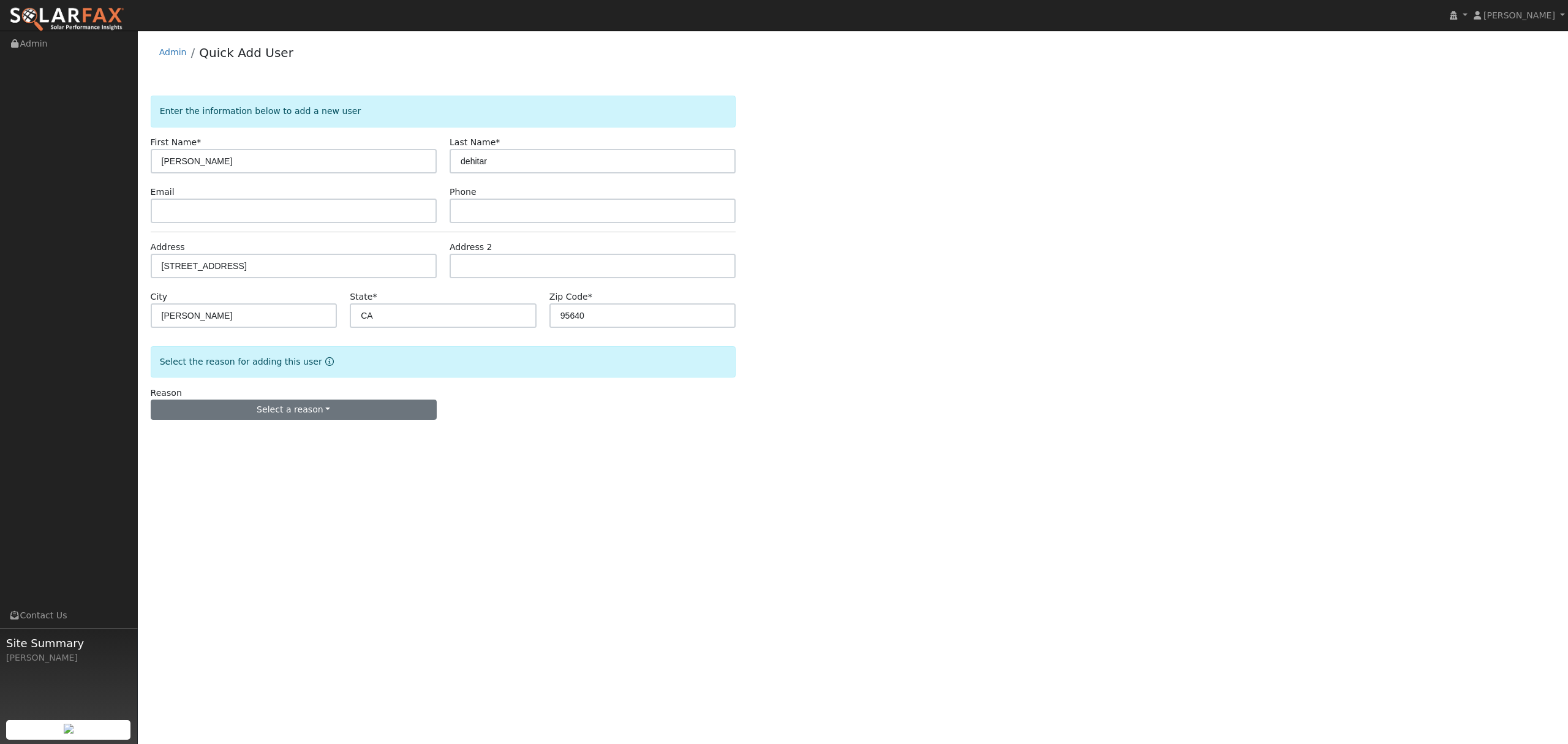
click at [314, 423] on form "Enter the information below to add a new user First Name * viktor Last Name * d…" at bounding box center [444, 270] width 586 height 349
click at [315, 417] on button "Select a reason" at bounding box center [294, 410] width 286 height 21
click at [211, 429] on link "New lead" at bounding box center [219, 435] width 136 height 17
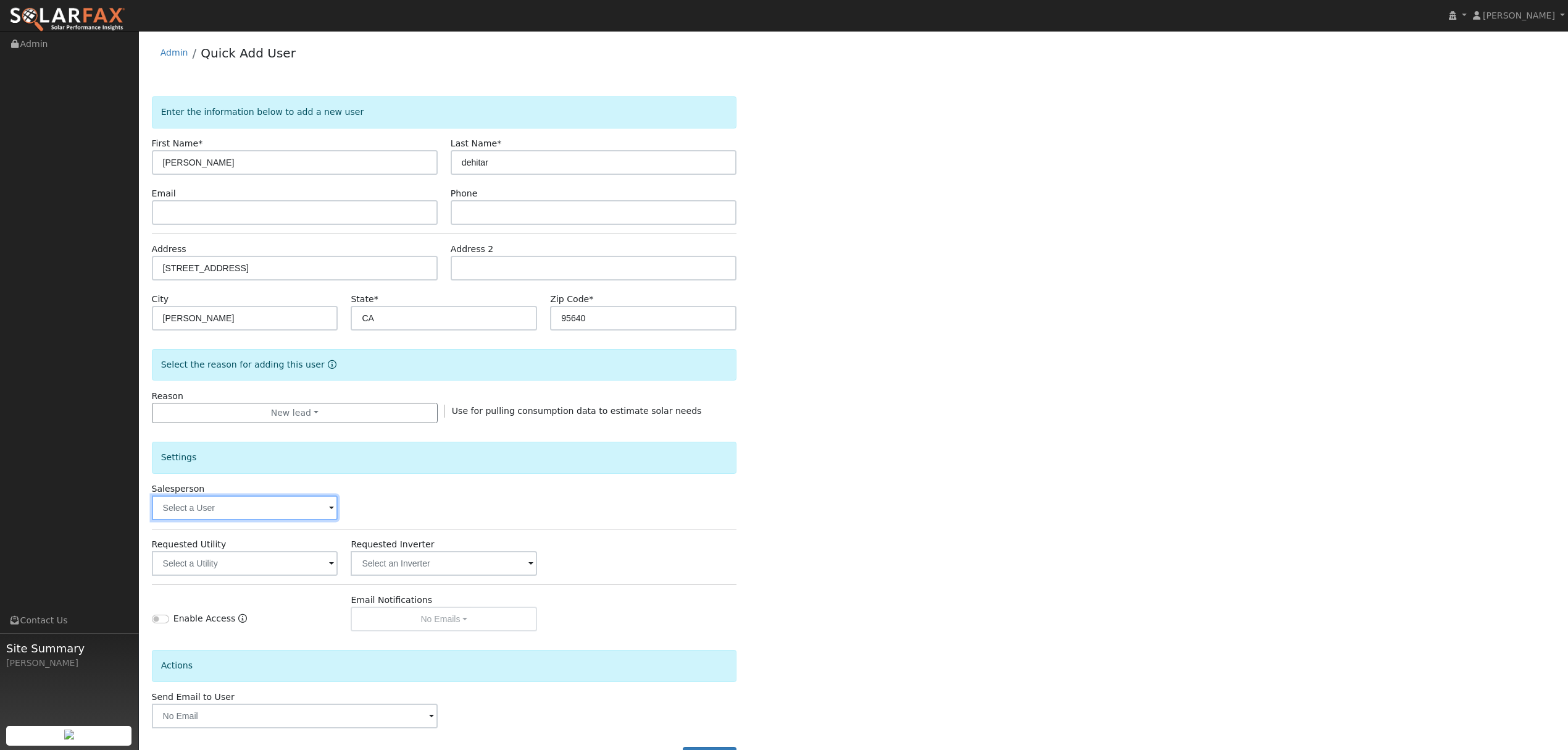
click at [278, 520] on input "text" at bounding box center [245, 508] width 186 height 25
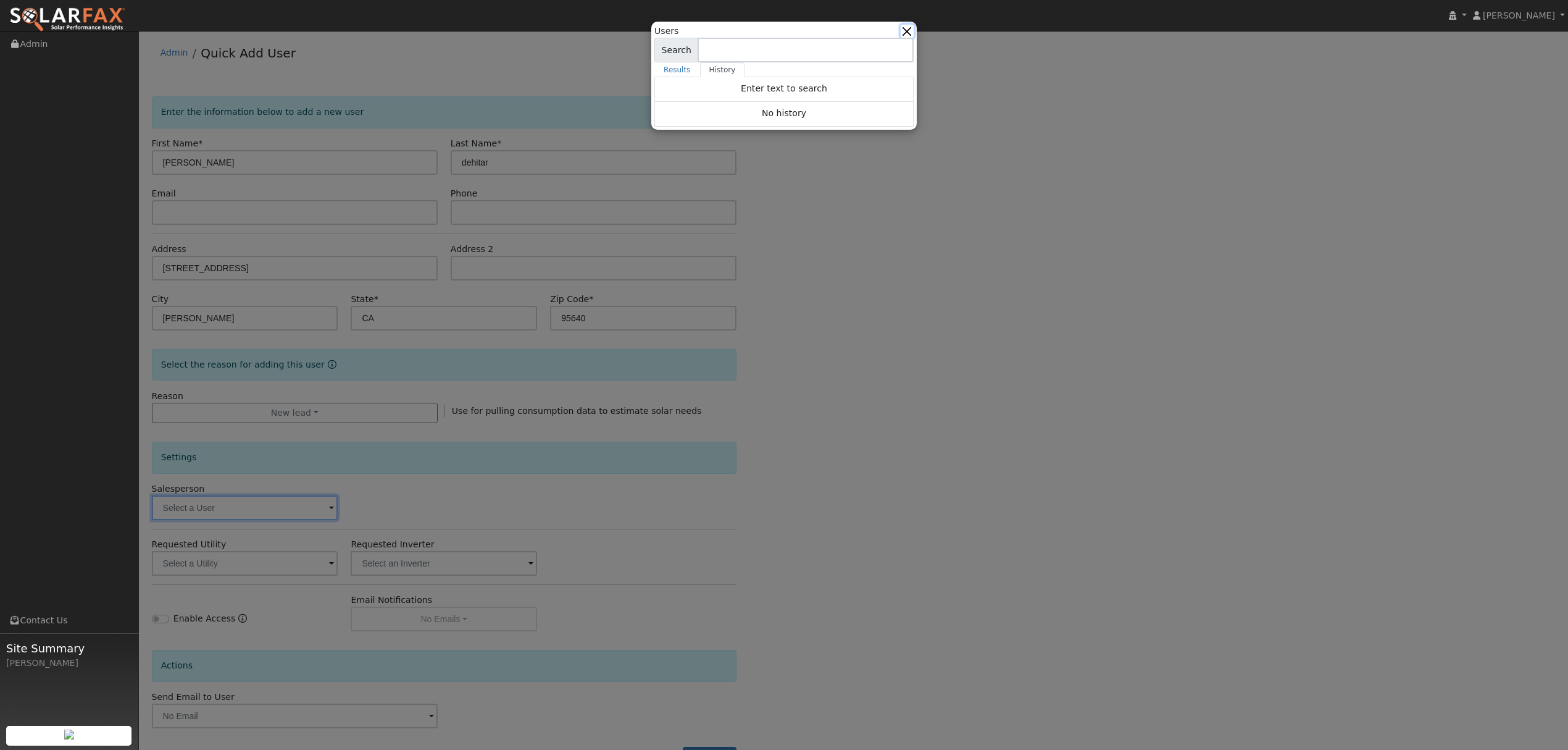
click at [911, 26] on button "button" at bounding box center [907, 31] width 13 height 13
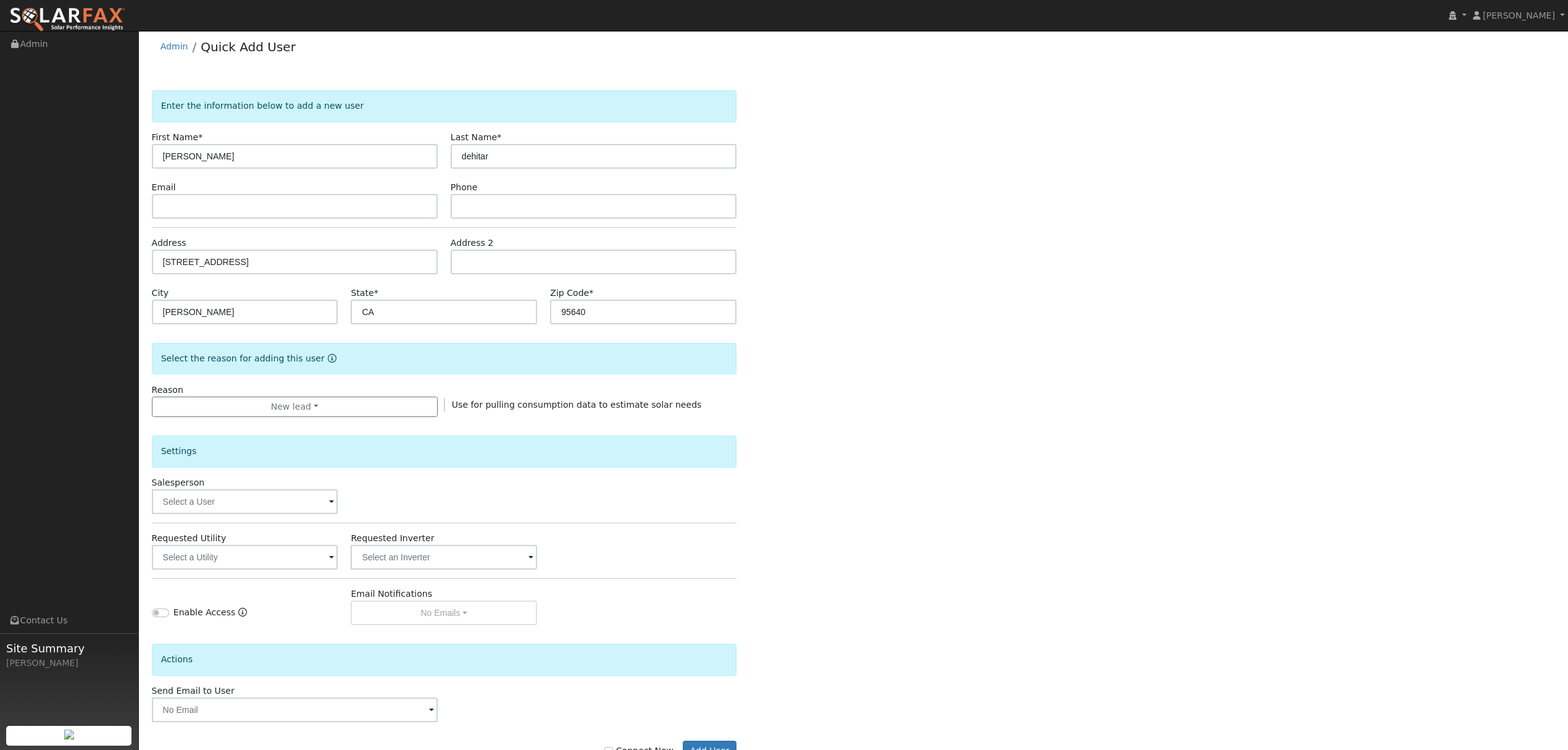
scroll to position [50, 0]
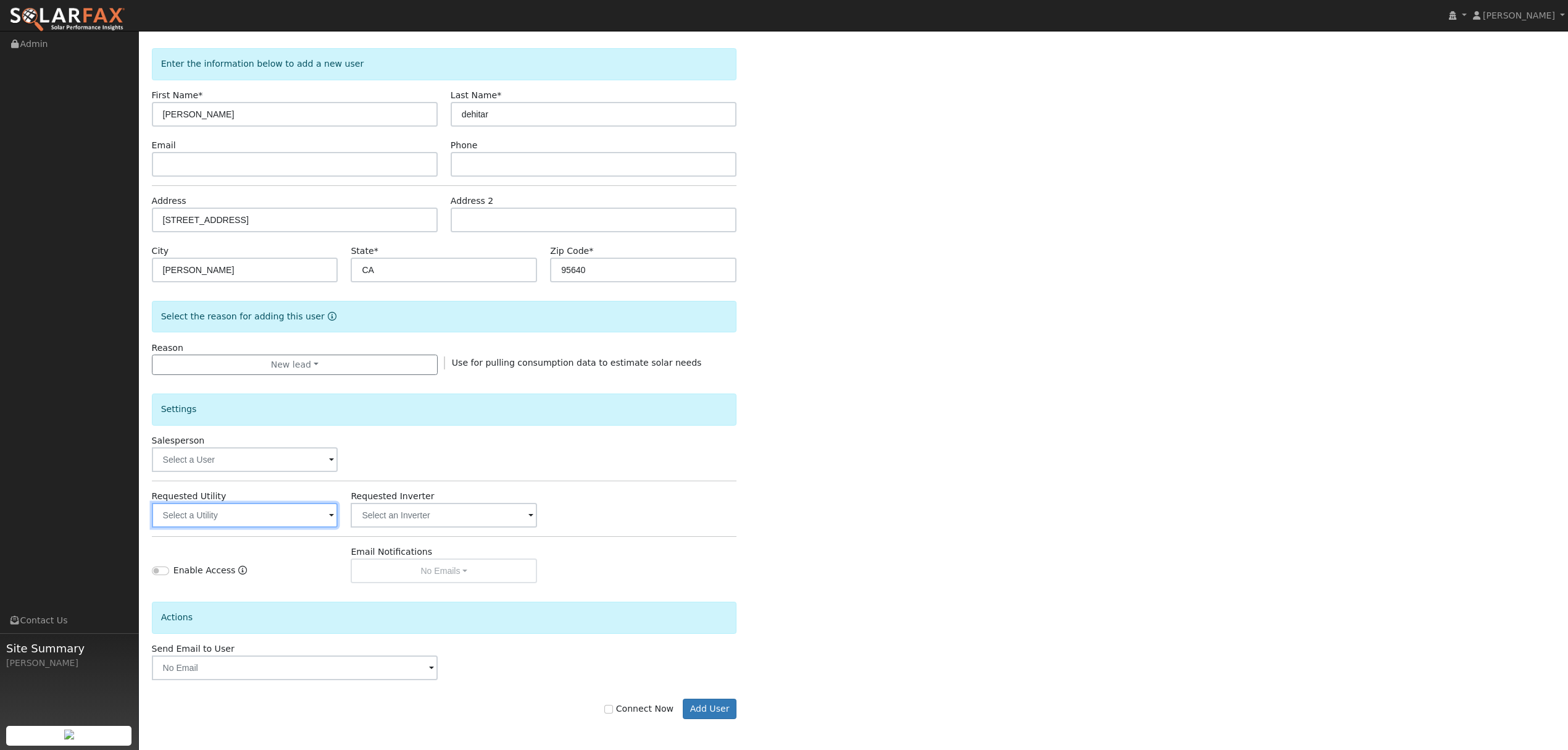
click at [275, 510] on input "text" at bounding box center [245, 515] width 186 height 25
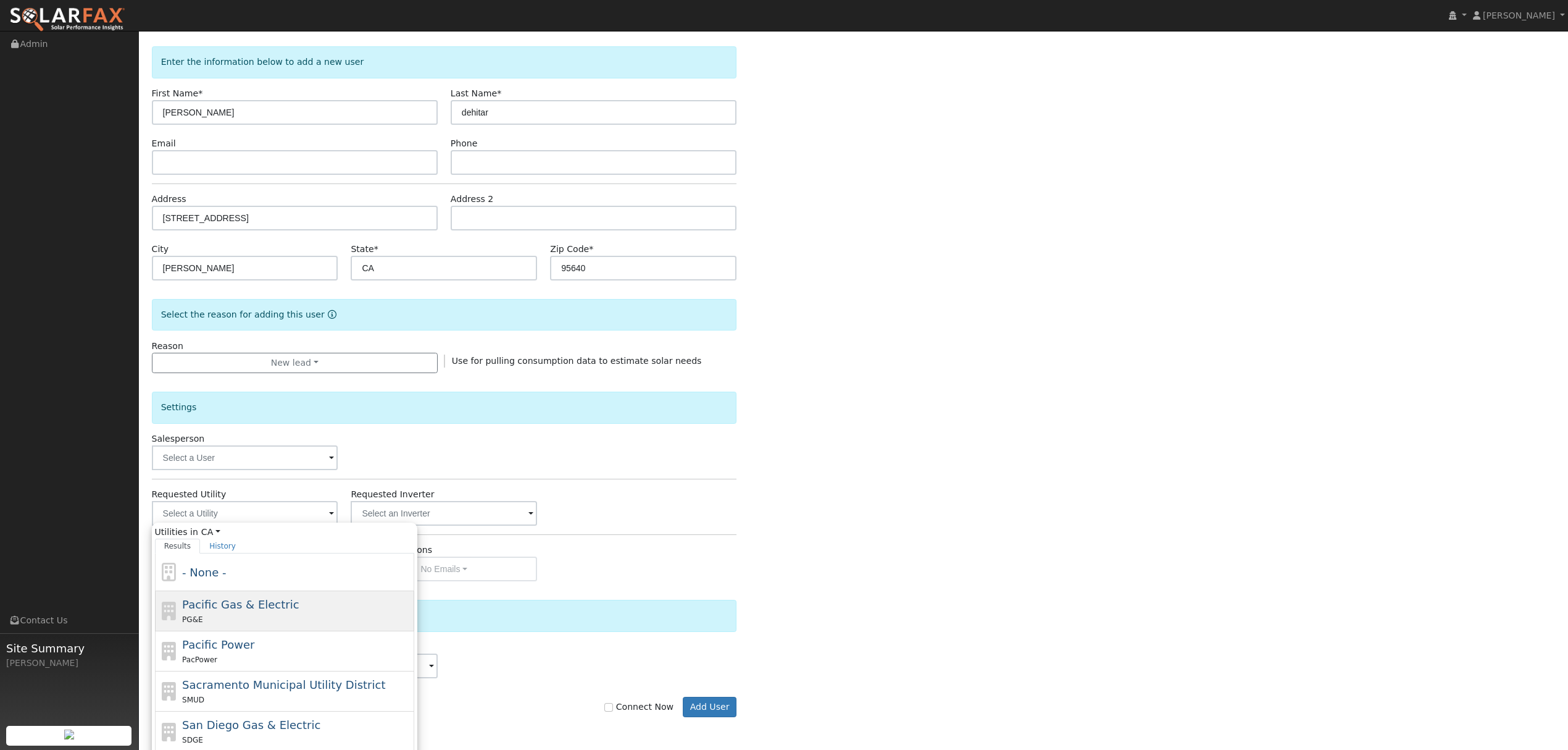
click at [223, 615] on div "Pacific Gas & Electric PG&E" at bounding box center [296, 610] width 229 height 30
type input "Pacific Gas & Electric"
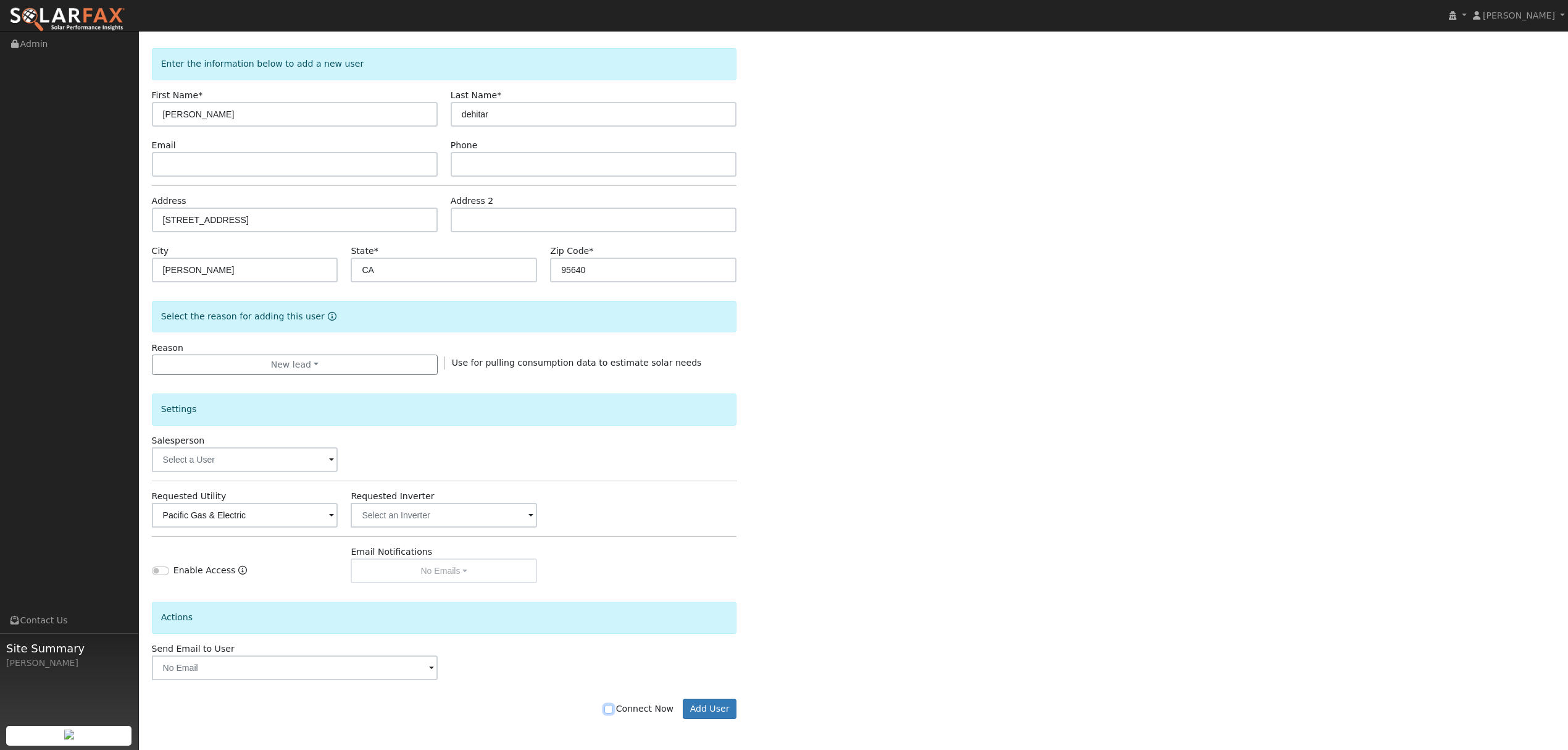
click at [613, 709] on input "Connect Now" at bounding box center [609, 709] width 9 height 9
checkbox input "true"
click at [701, 707] on button "Add User" at bounding box center [710, 709] width 54 height 21
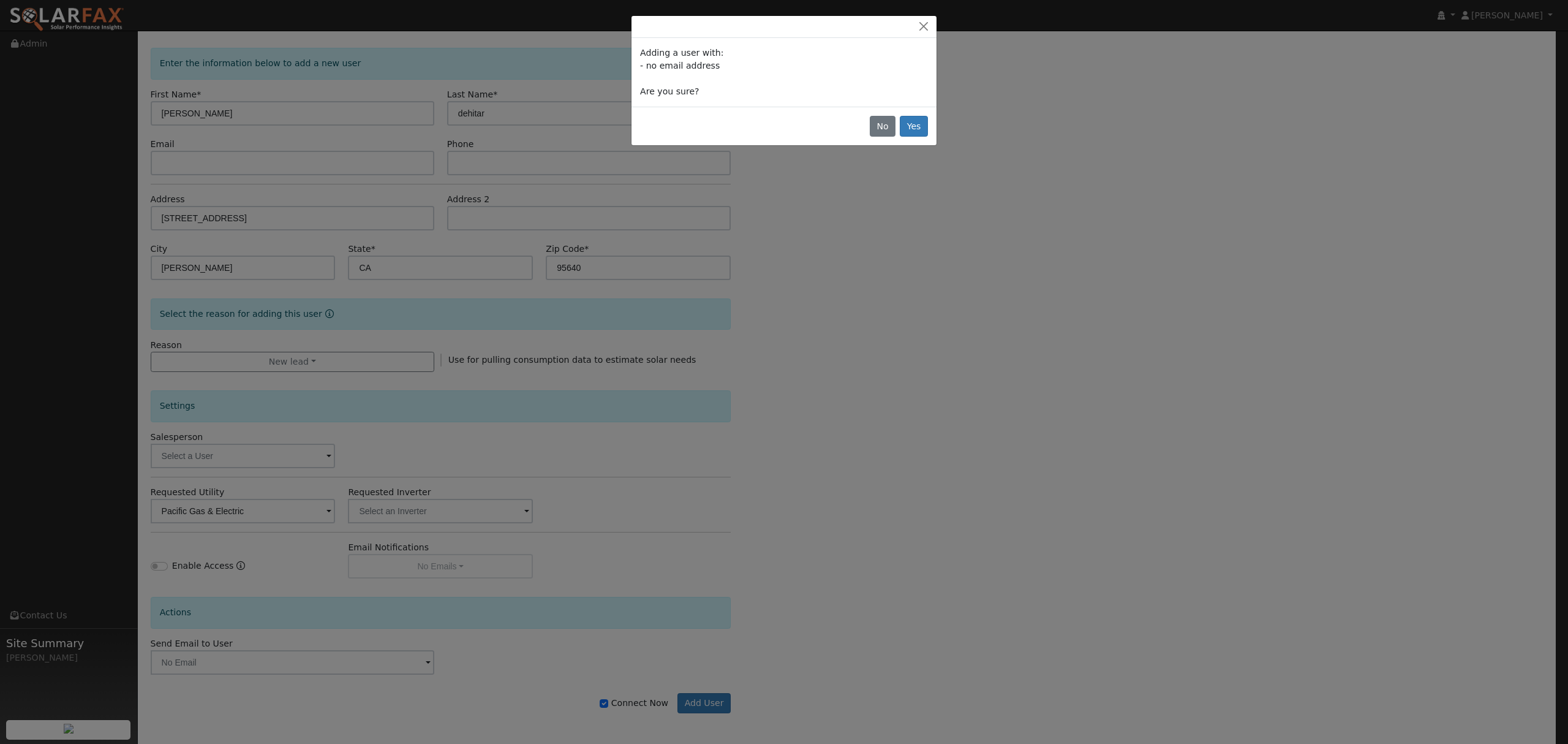
click at [910, 140] on div "No Yes" at bounding box center [784, 125] width 305 height 38
click at [915, 133] on button "Yes" at bounding box center [913, 126] width 28 height 21
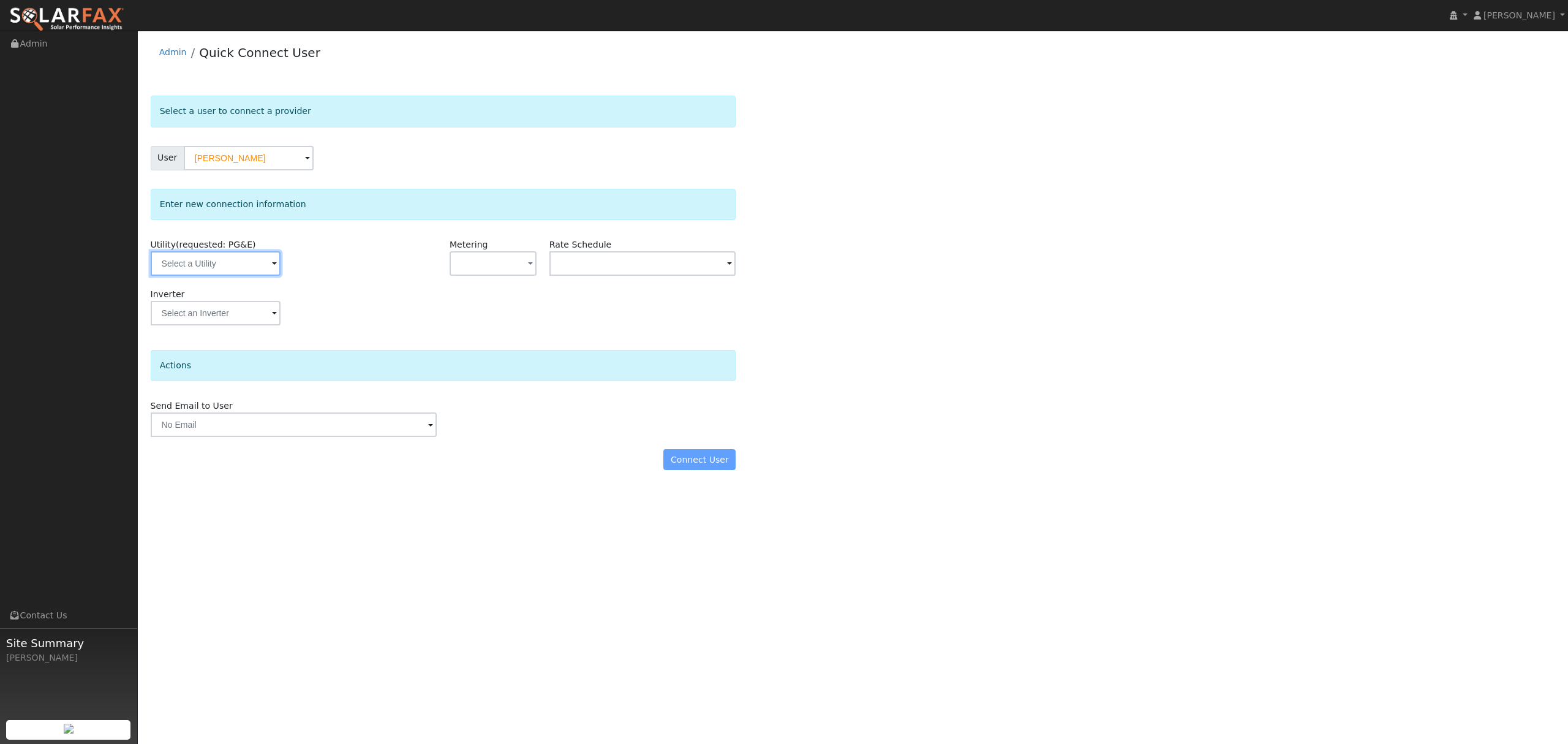
click at [208, 267] on input "text" at bounding box center [215, 263] width 130 height 25
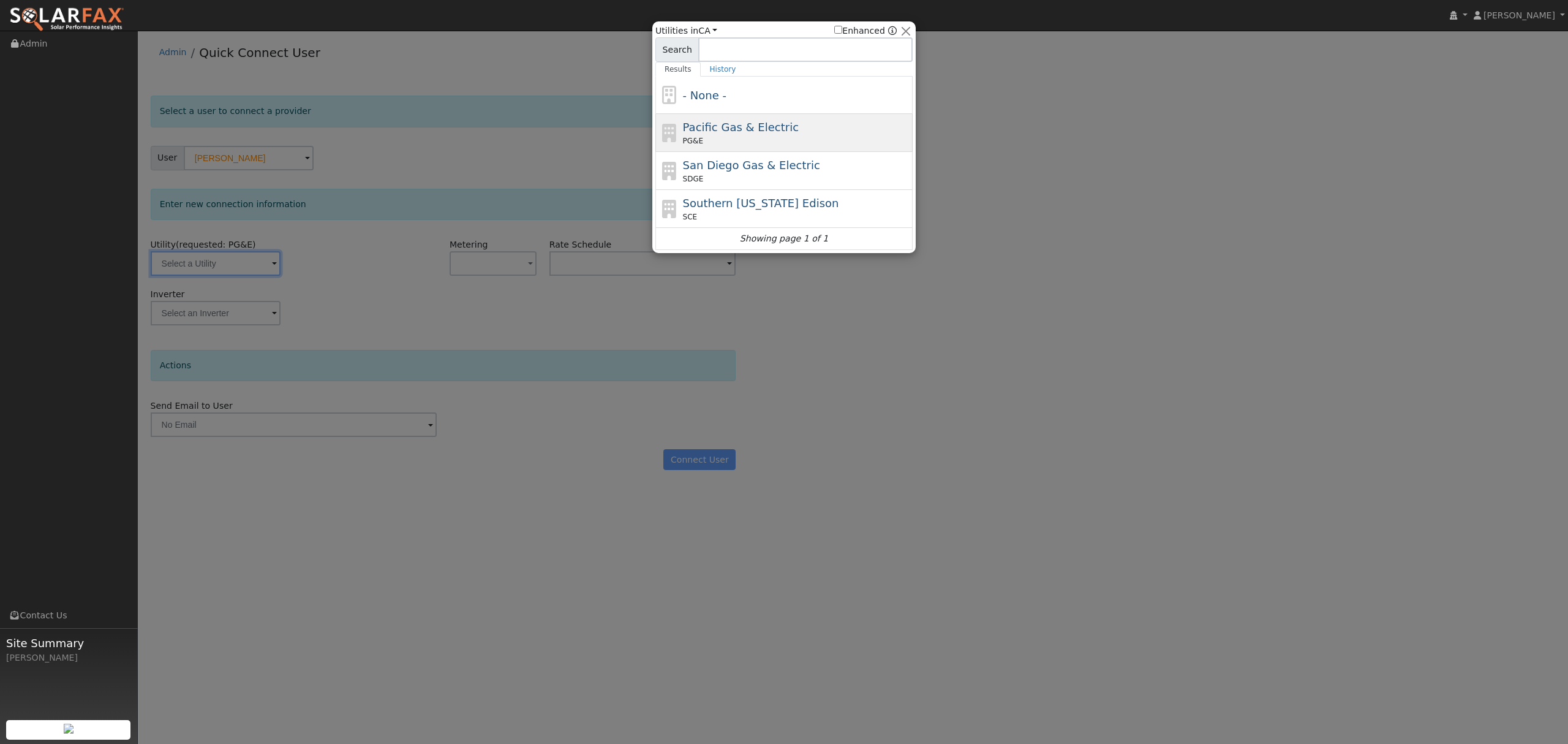
click at [748, 133] on span "Pacific Gas & Electric" at bounding box center [741, 127] width 116 height 13
type input "PG&E"
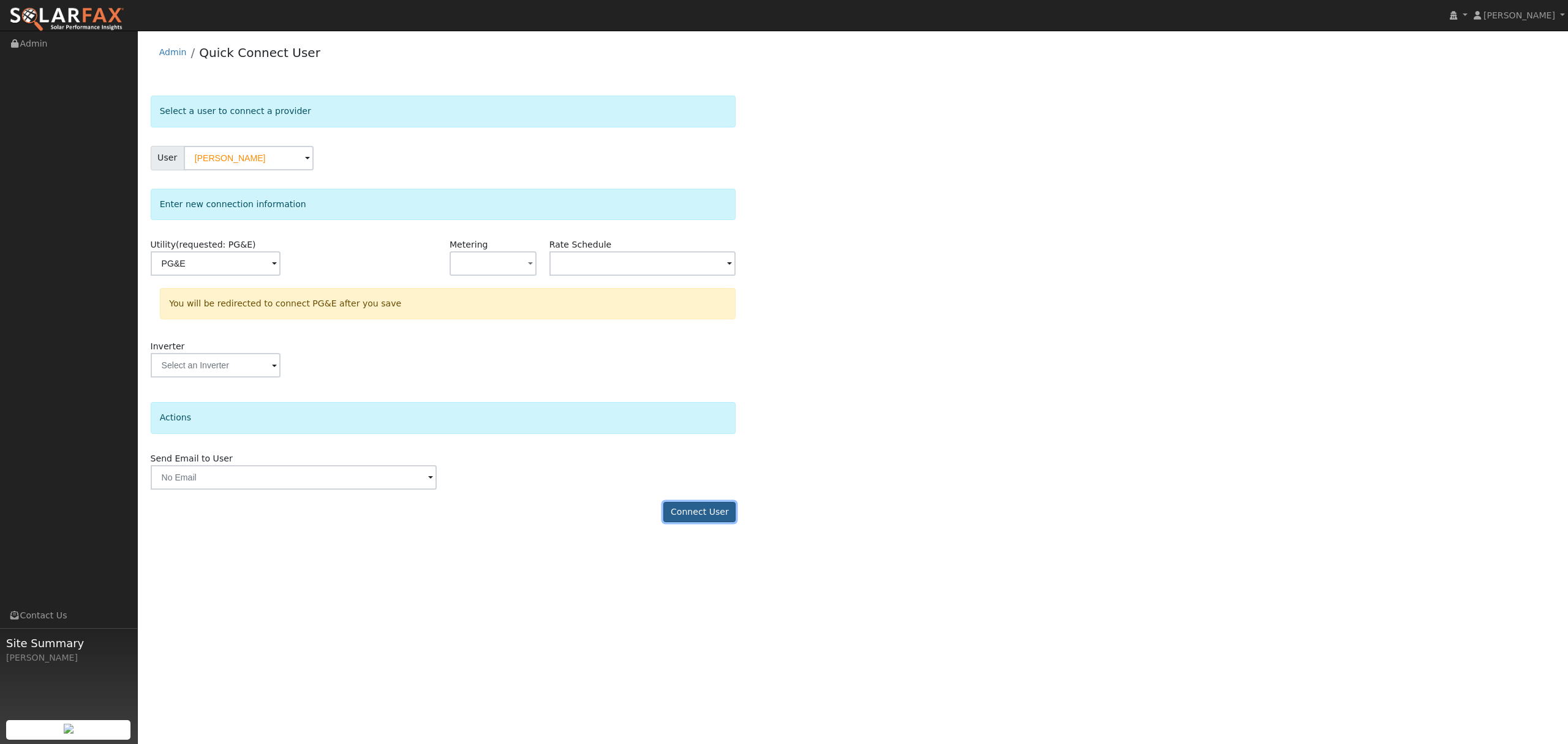
click at [705, 518] on button "Connect User" at bounding box center [700, 512] width 72 height 21
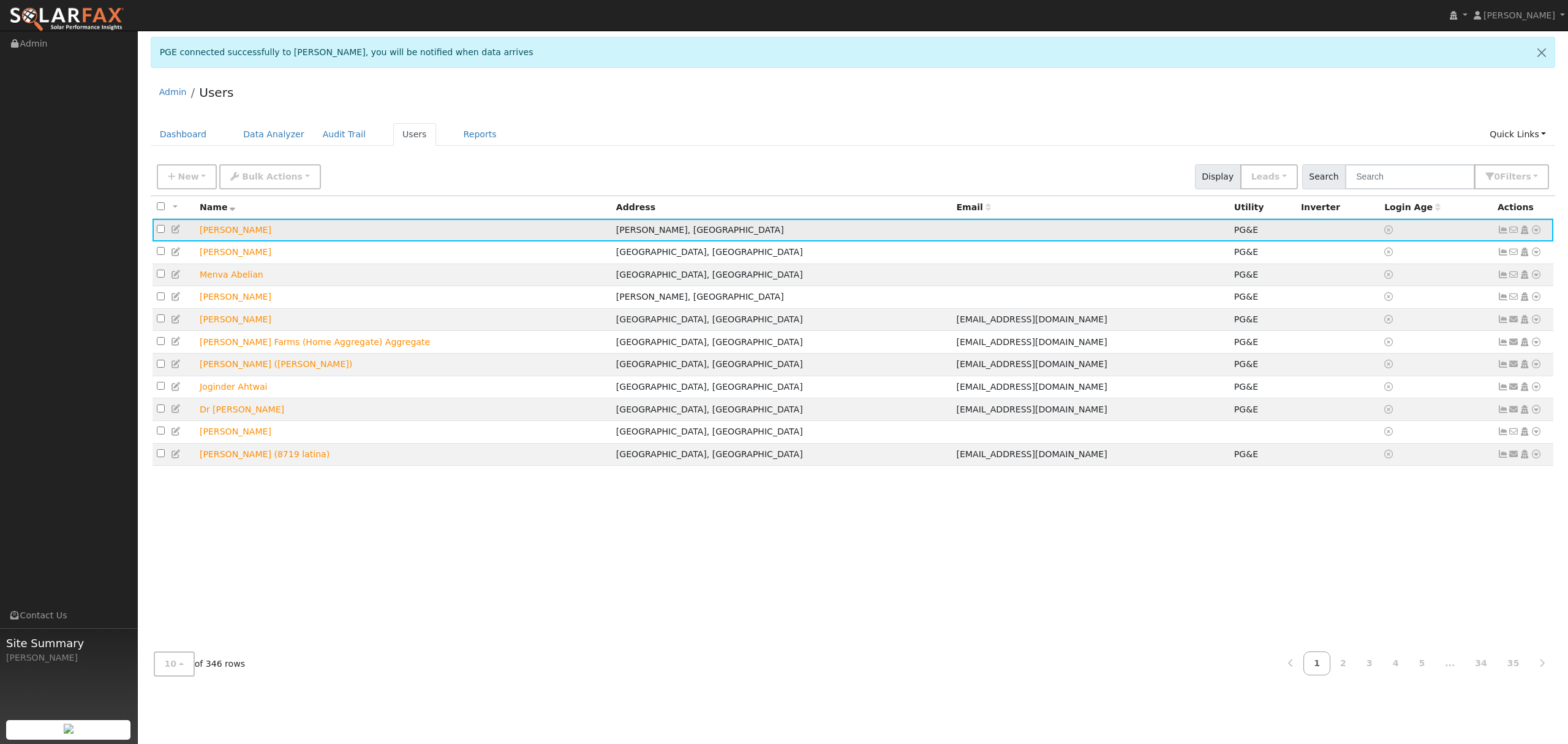
click at [1539, 228] on icon at bounding box center [1536, 230] width 11 height 9
click at [1506, 255] on link "Data Analyzer" at bounding box center [1496, 252] width 89 height 17
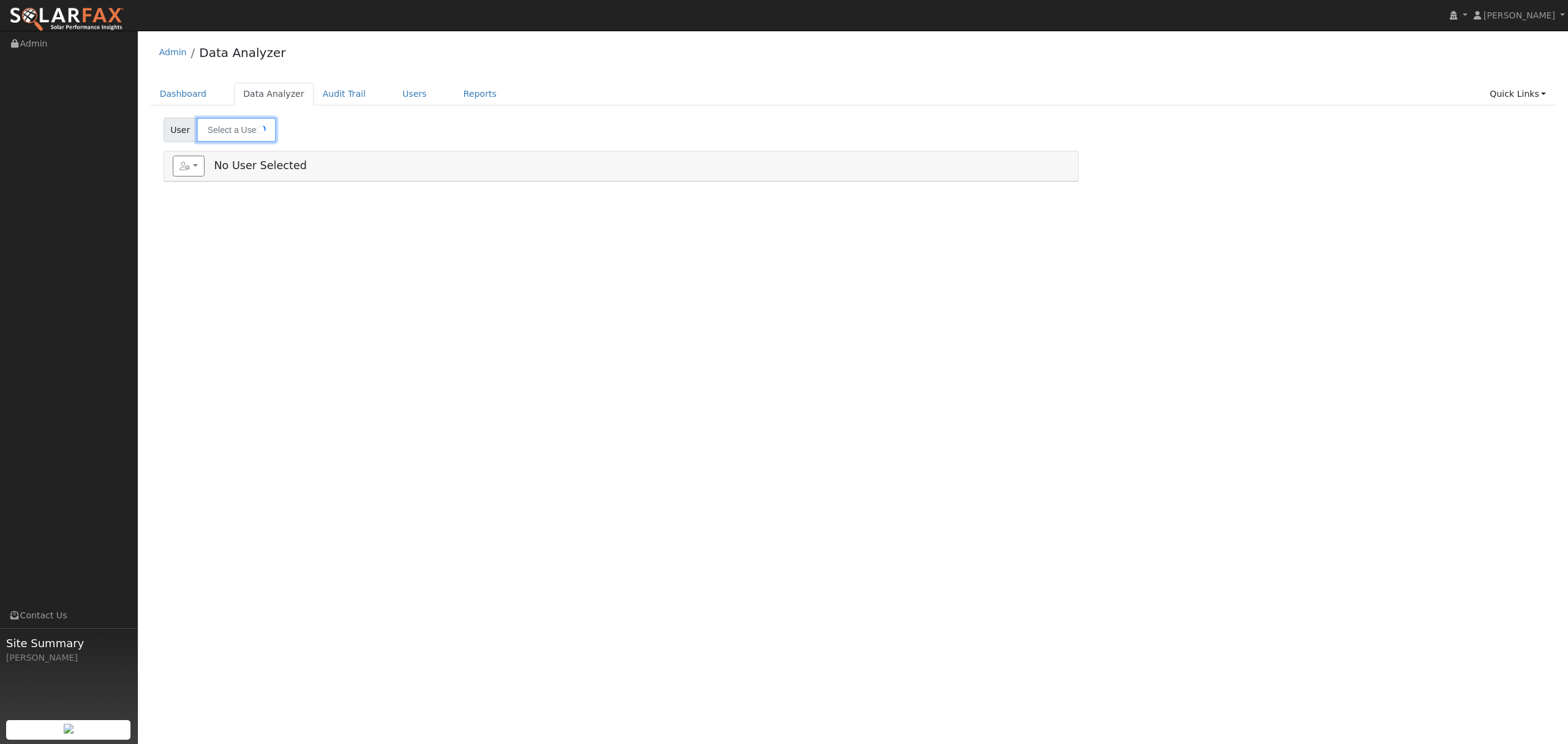
type input "[PERSON_NAME]"
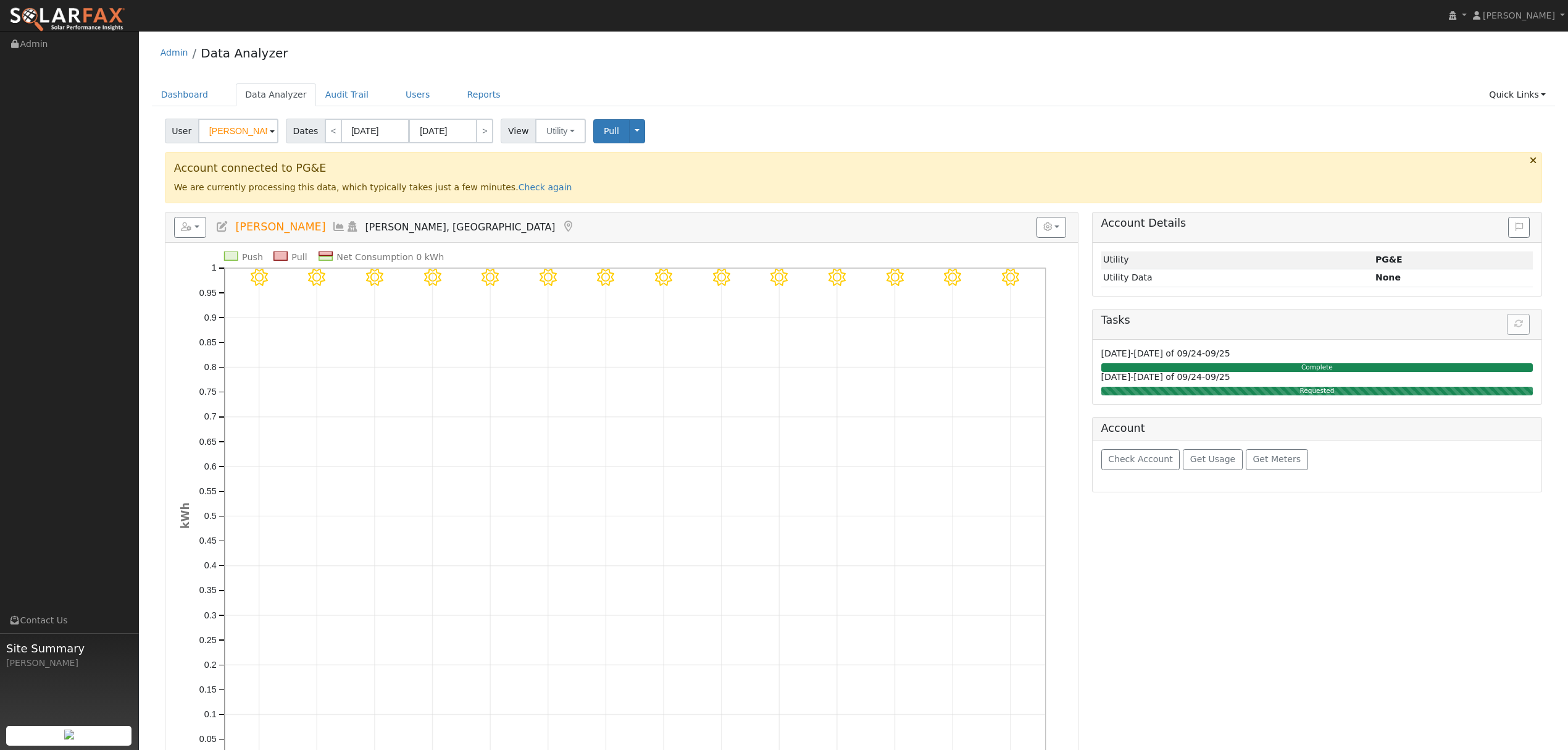
click at [332, 225] on icon at bounding box center [339, 226] width 14 height 11
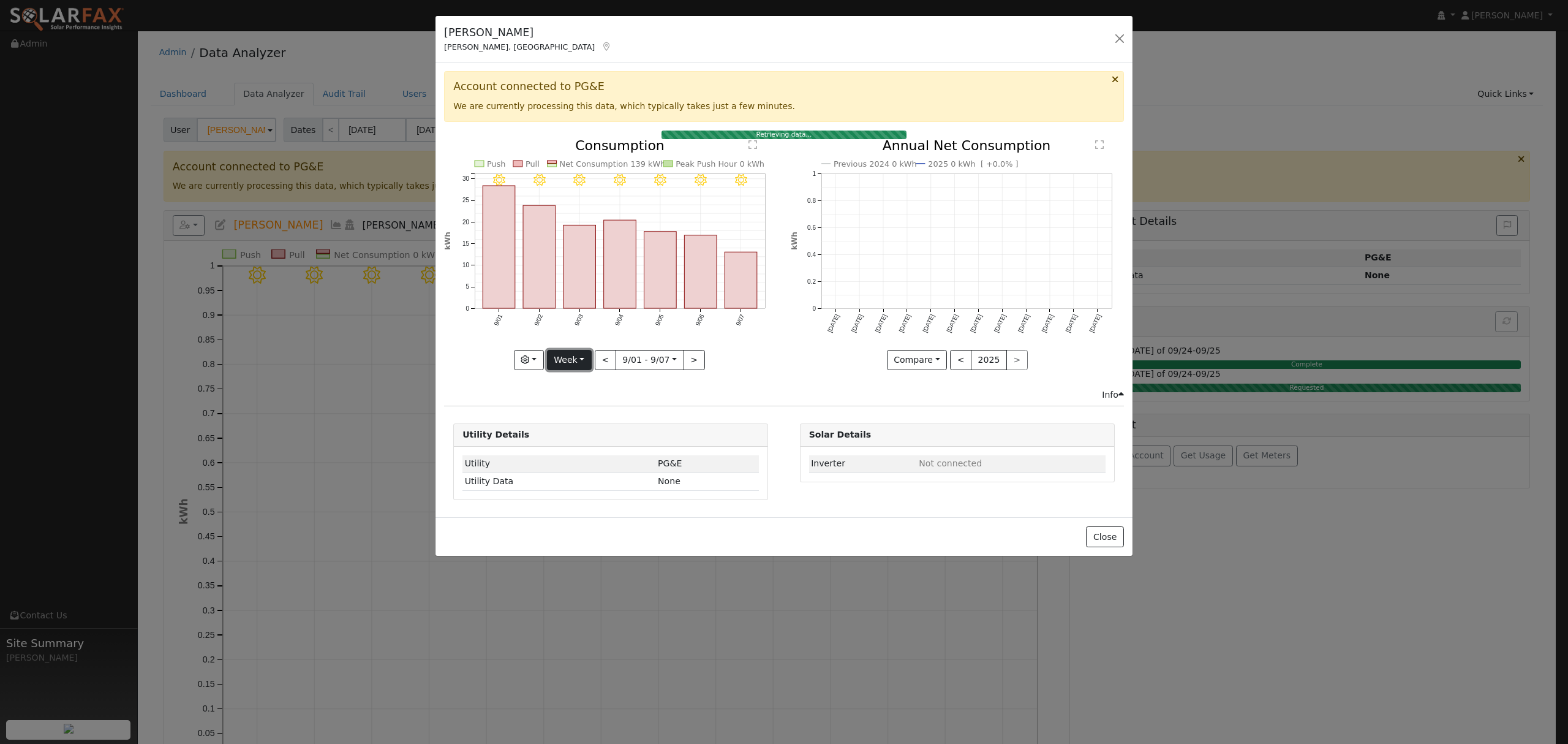
click at [573, 359] on button "Week" at bounding box center [570, 360] width 45 height 21
click at [586, 440] on link "Year" at bounding box center [589, 437] width 85 height 17
type input "[DATE]"
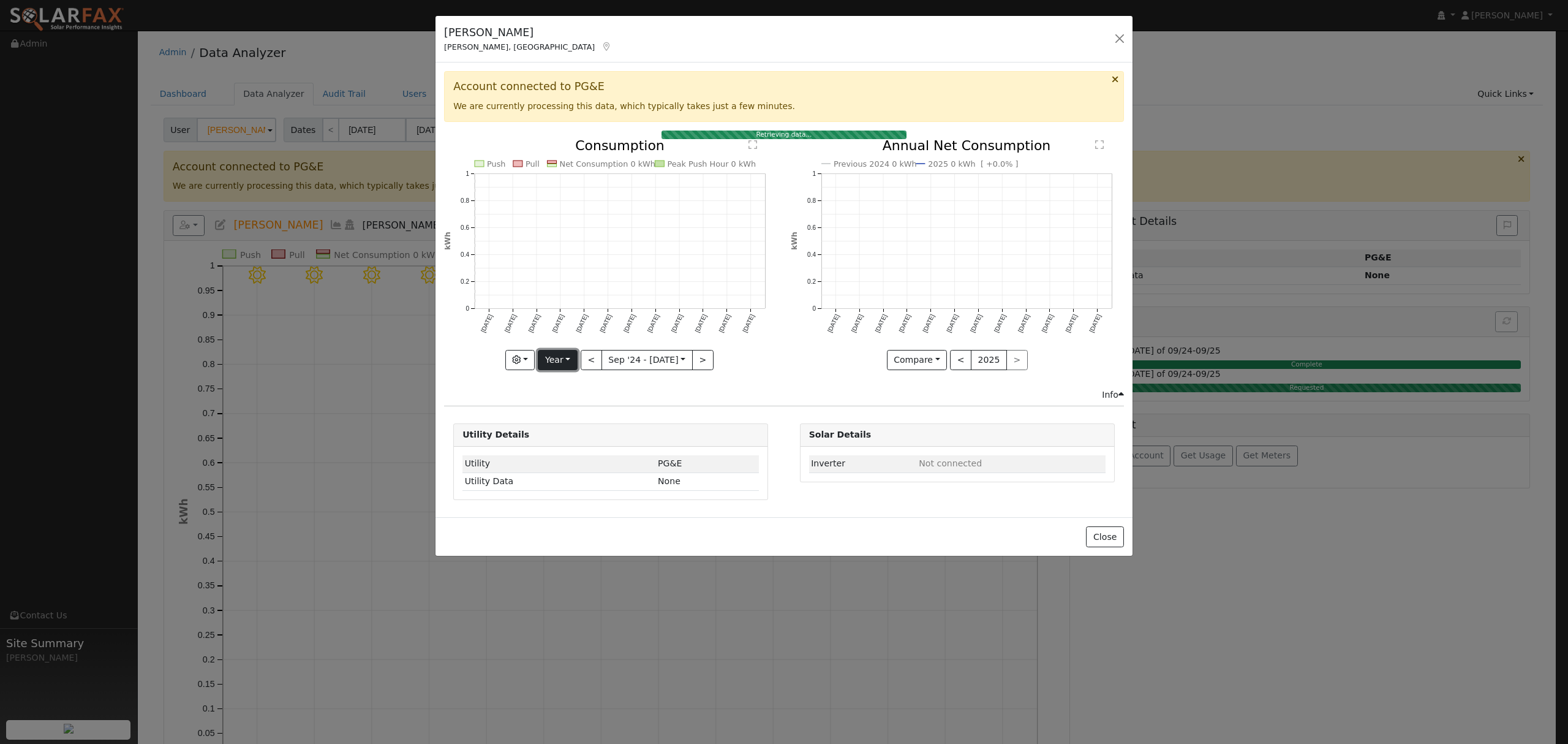
click at [559, 362] on button "Year" at bounding box center [557, 360] width 39 height 21
click at [579, 434] on link "Year" at bounding box center [581, 437] width 85 height 17
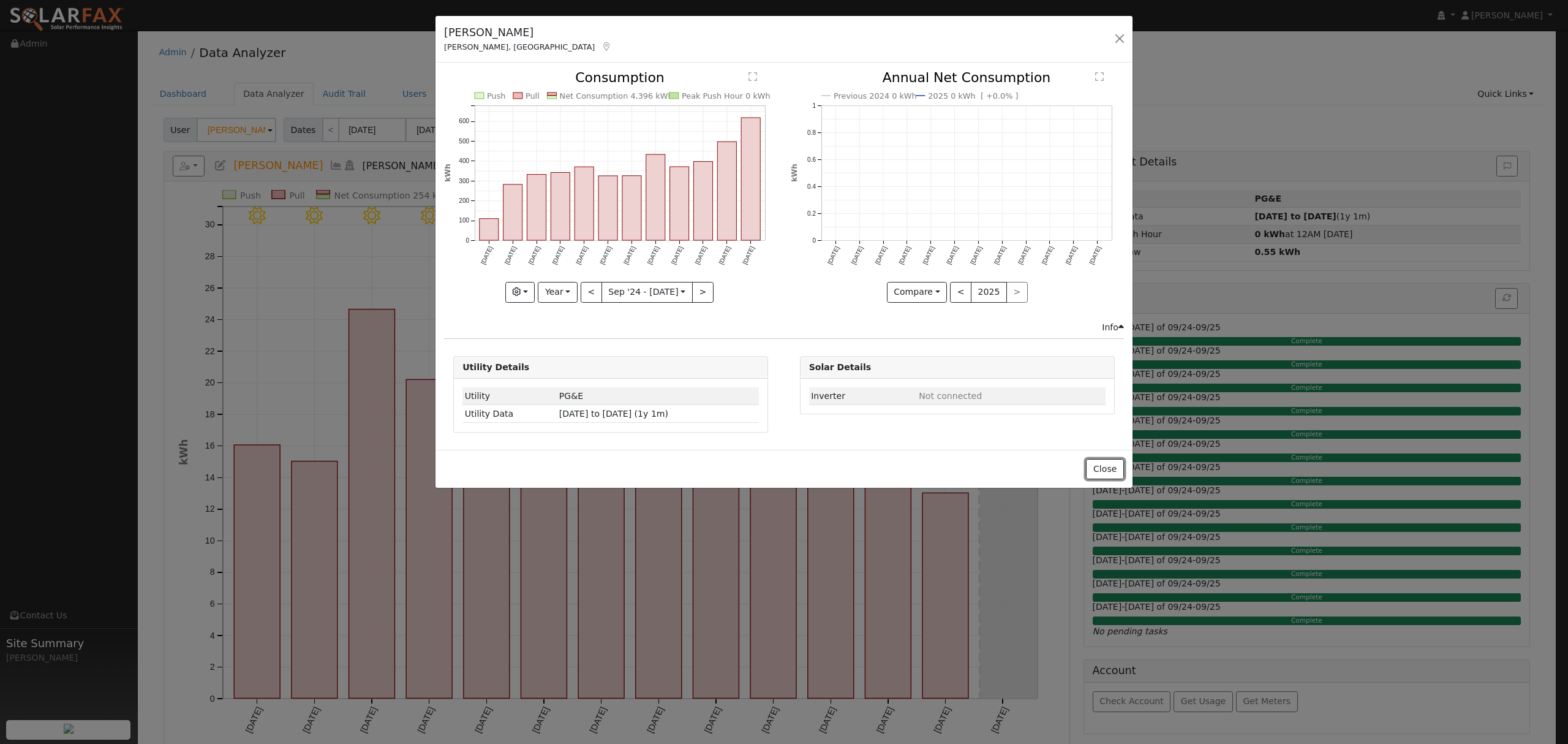
click at [1113, 472] on button "Close" at bounding box center [1105, 469] width 38 height 21
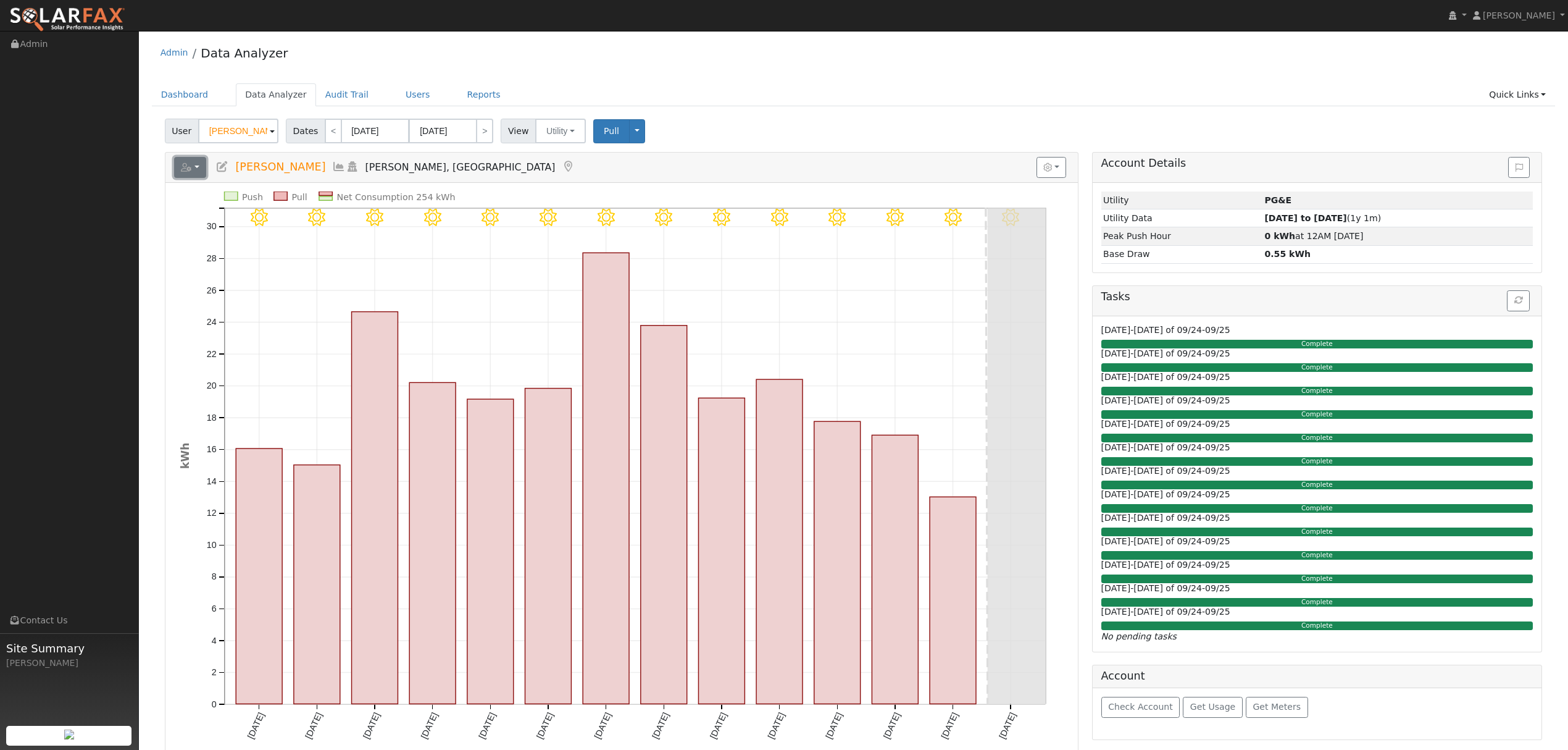
click at [201, 166] on button "button" at bounding box center [190, 167] width 33 height 21
click at [0, 0] on link "Export to CSV" at bounding box center [0, 0] width 0 height 0
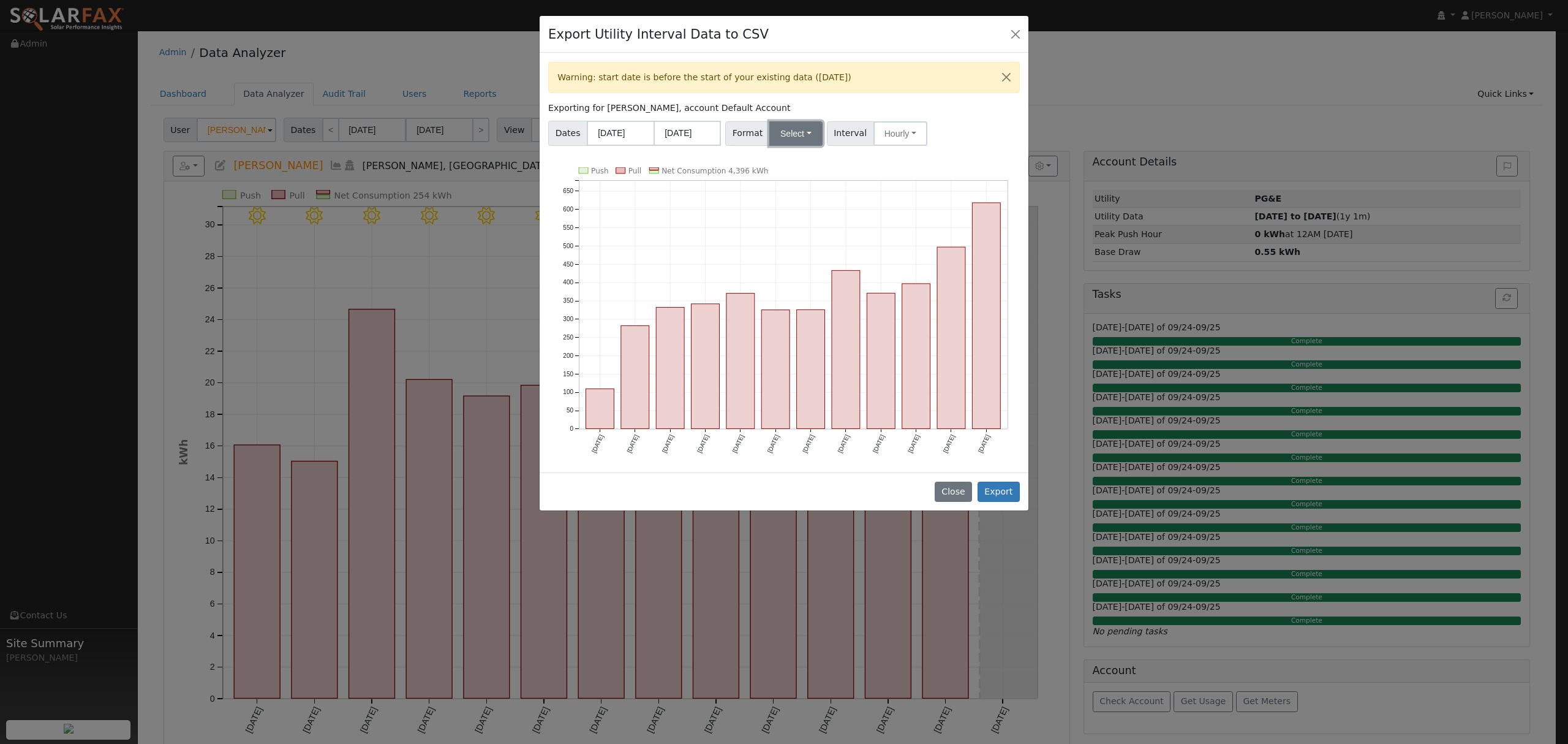
click at [795, 136] on button "Select" at bounding box center [796, 133] width 54 height 25
click at [813, 290] on link "Solargraf" at bounding box center [810, 292] width 88 height 17
click at [1011, 488] on button "Export" at bounding box center [999, 492] width 42 height 21
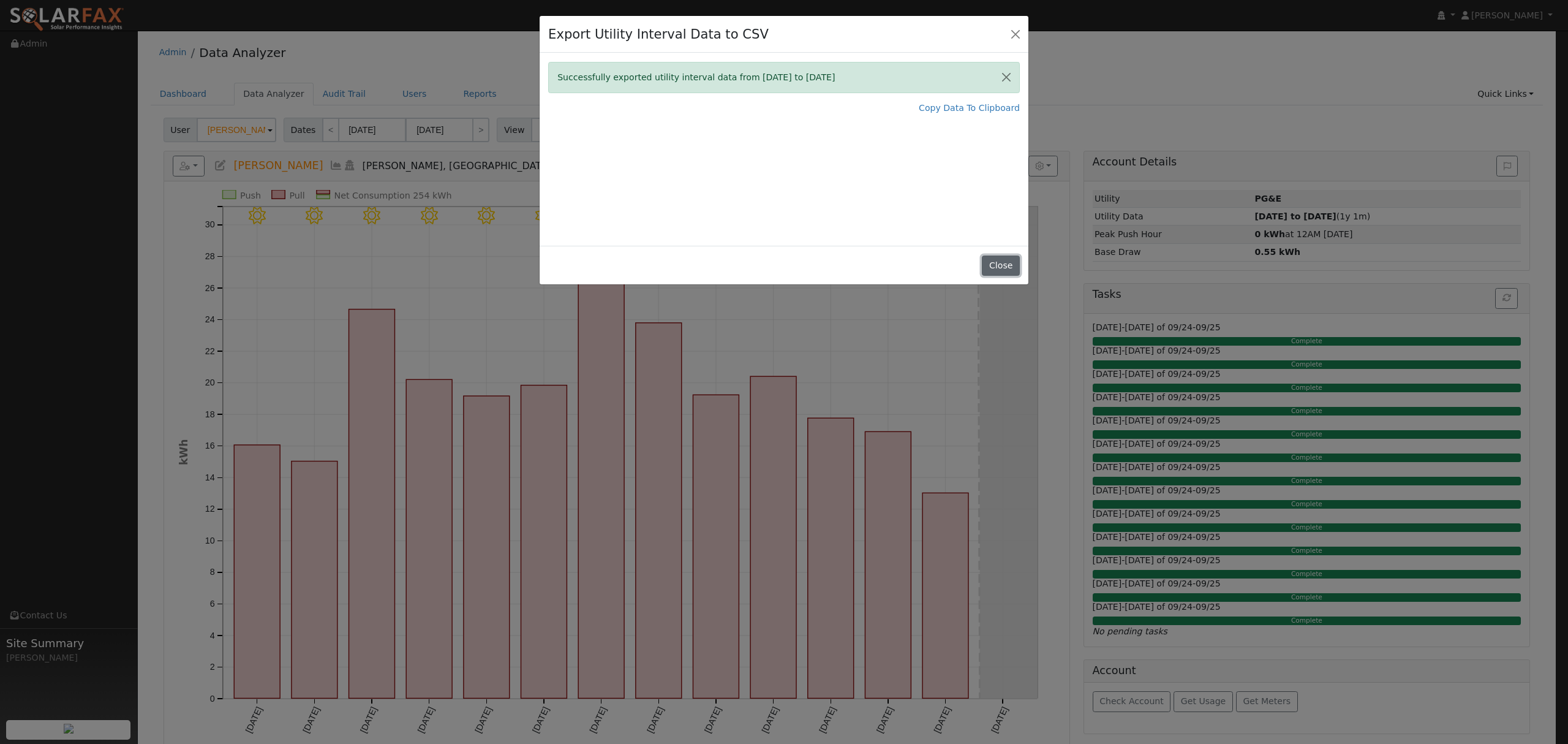
click at [1000, 265] on button "Close" at bounding box center [1000, 265] width 38 height 21
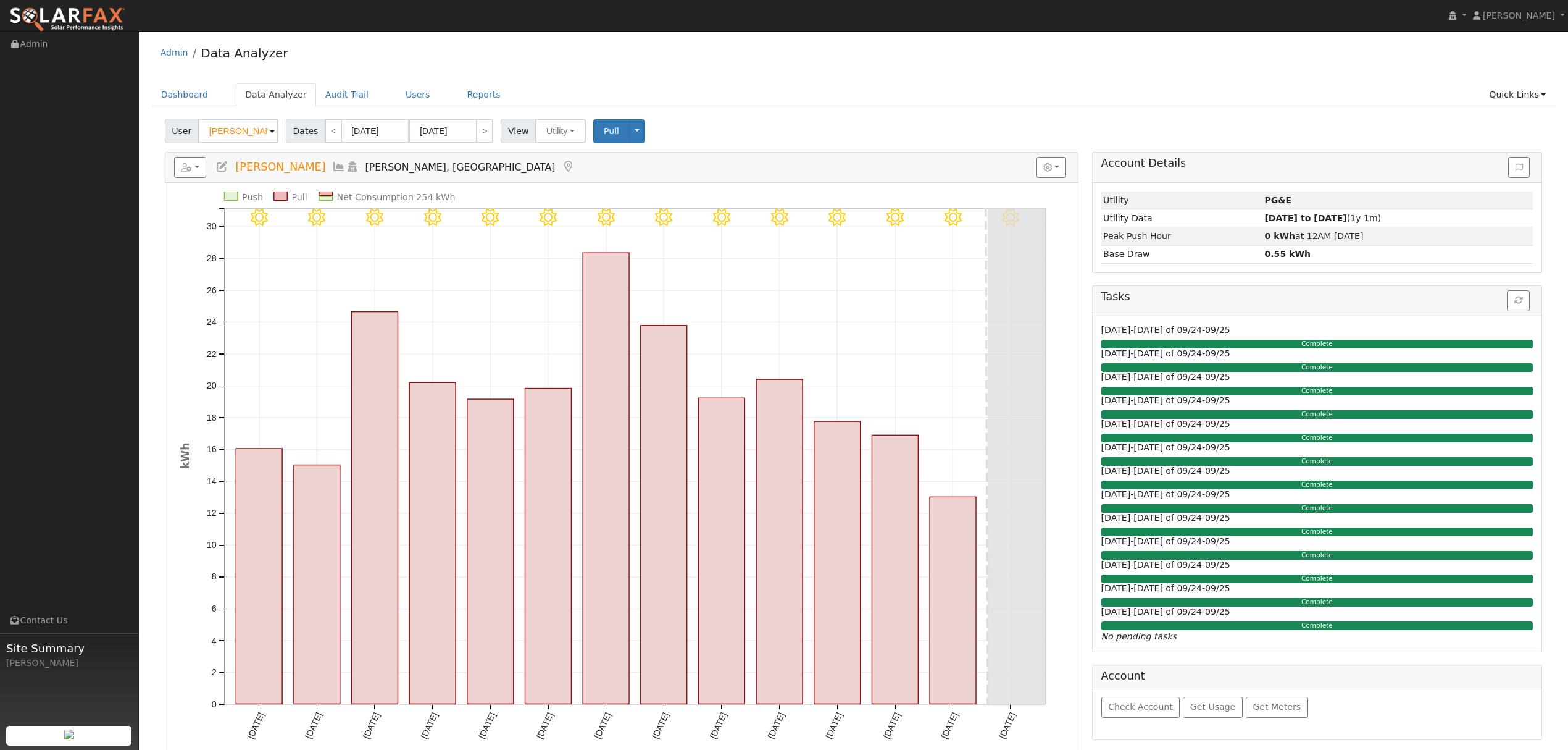
click at [332, 166] on icon at bounding box center [339, 167] width 14 height 11
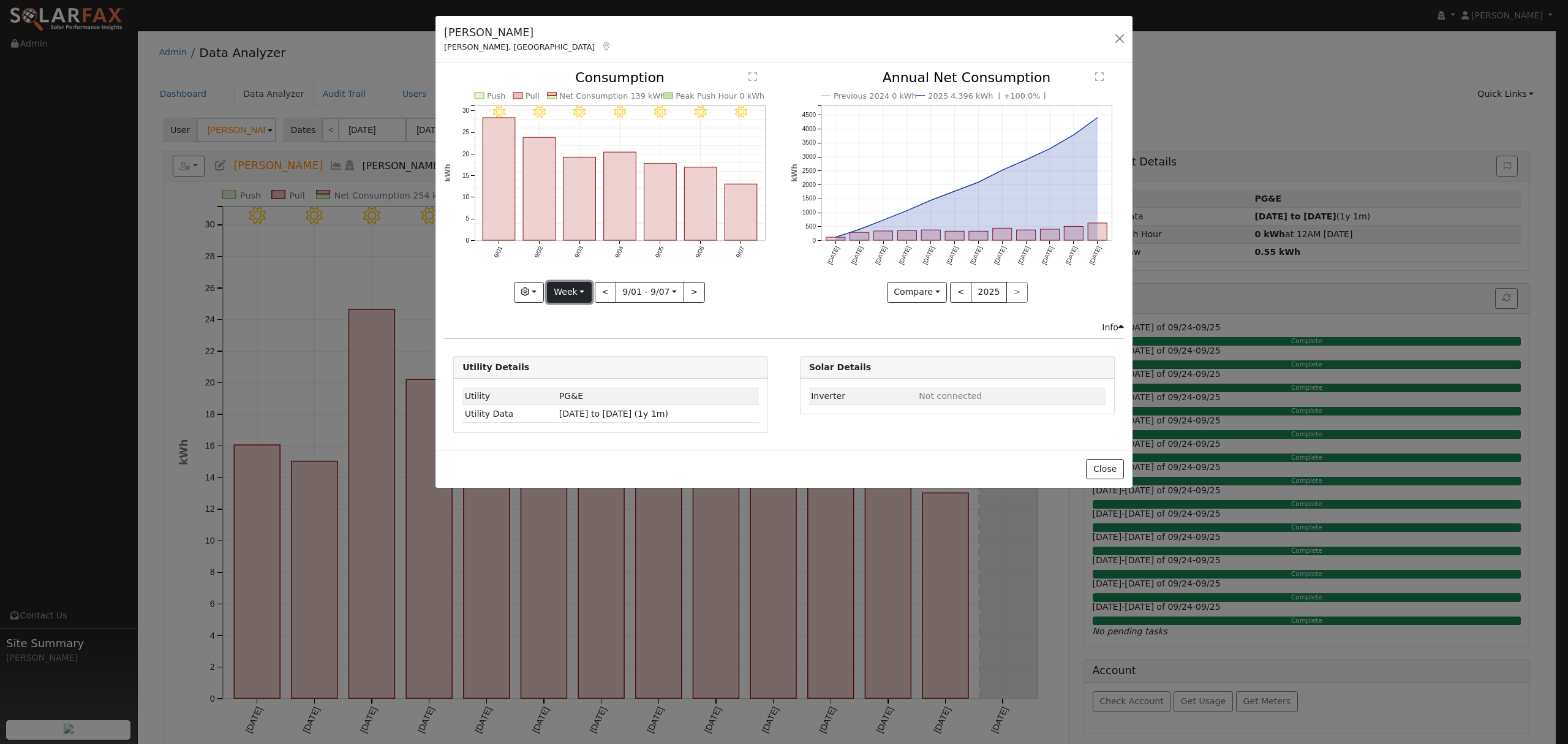
click at [567, 292] on button "Week" at bounding box center [570, 292] width 45 height 21
click at [582, 369] on link "Year" at bounding box center [589, 369] width 85 height 17
type input "[DATE]"
